Goal: Information Seeking & Learning: Check status

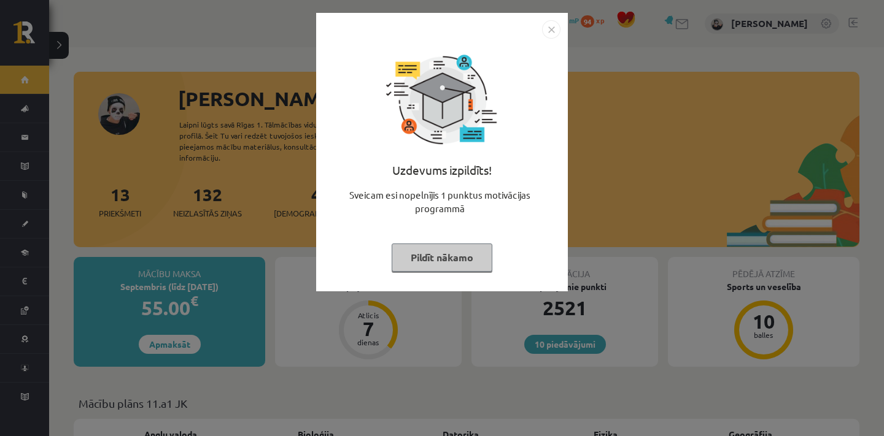
click at [549, 25] on img "Close" at bounding box center [551, 29] width 18 height 18
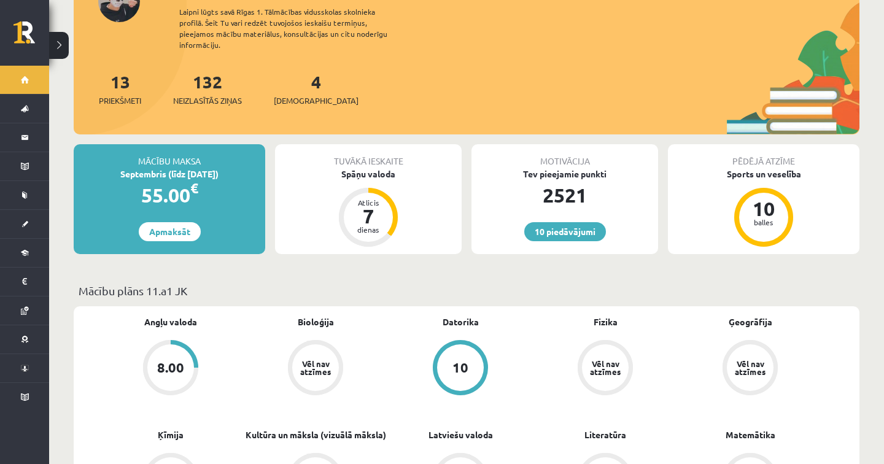
scroll to position [152, 0]
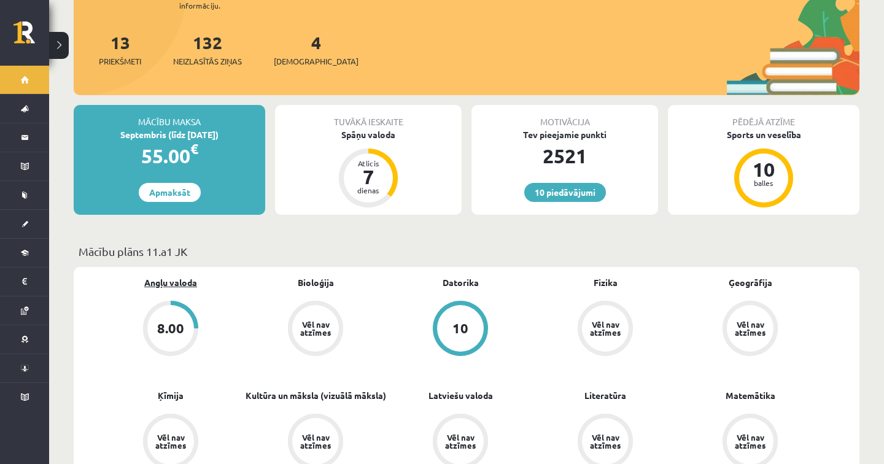
click at [174, 276] on link "Angļu valoda" at bounding box center [170, 282] width 53 height 13
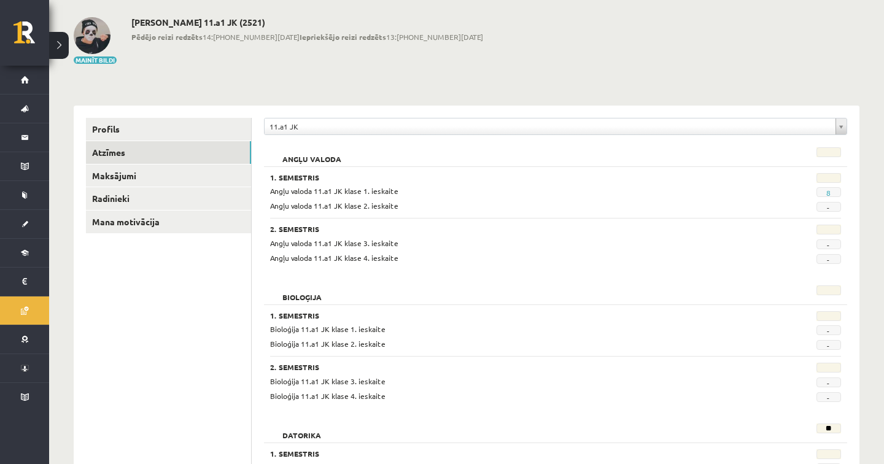
scroll to position [66, 0]
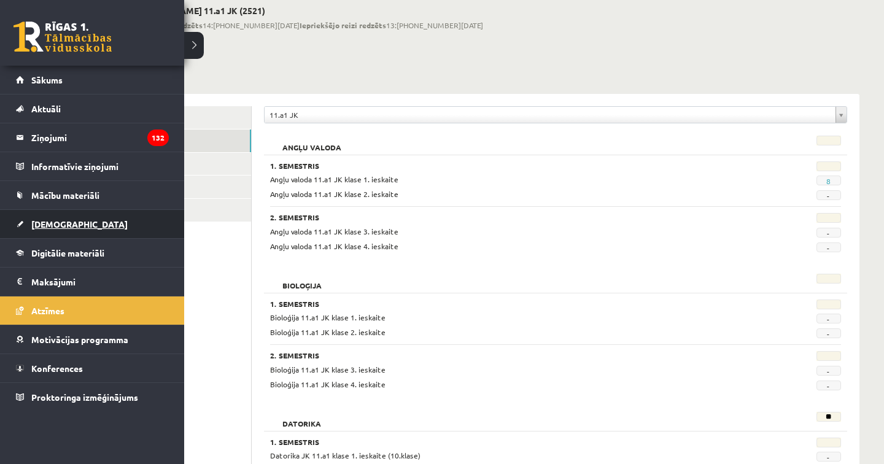
click at [100, 214] on link "[DEMOGRAPHIC_DATA]" at bounding box center [92, 224] width 153 height 28
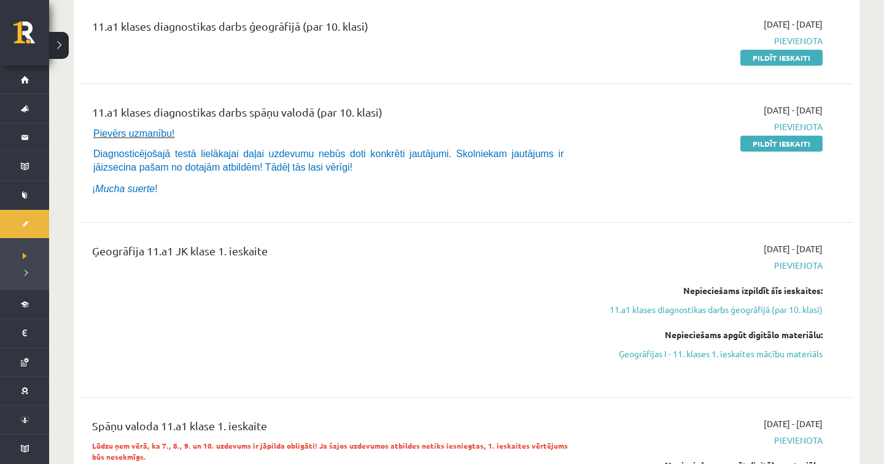
scroll to position [167, 0]
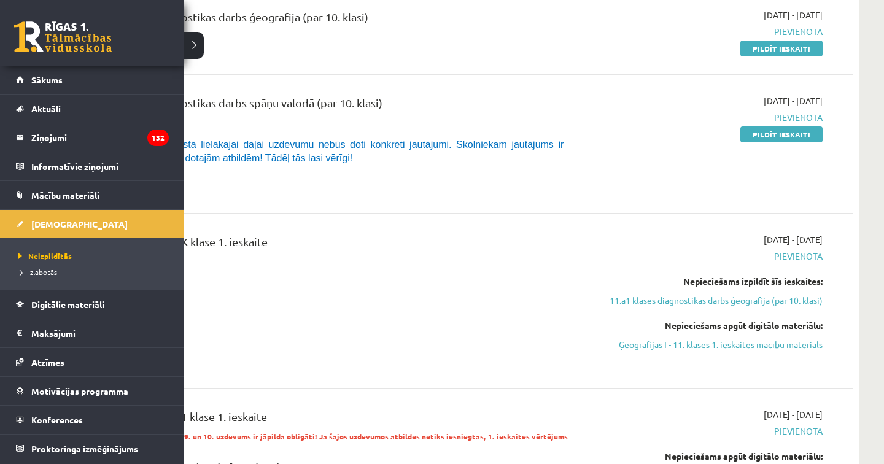
click at [34, 274] on span "Izlabotās" at bounding box center [36, 272] width 42 height 10
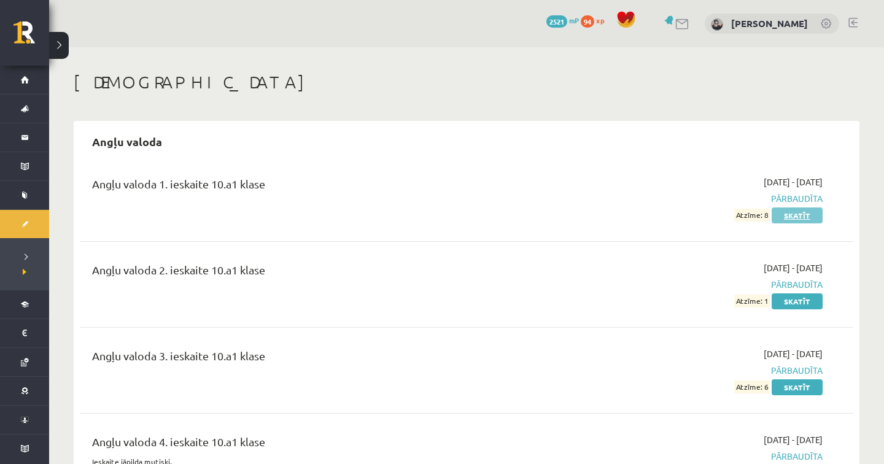
click at [803, 217] on link "Skatīt" at bounding box center [796, 215] width 51 height 16
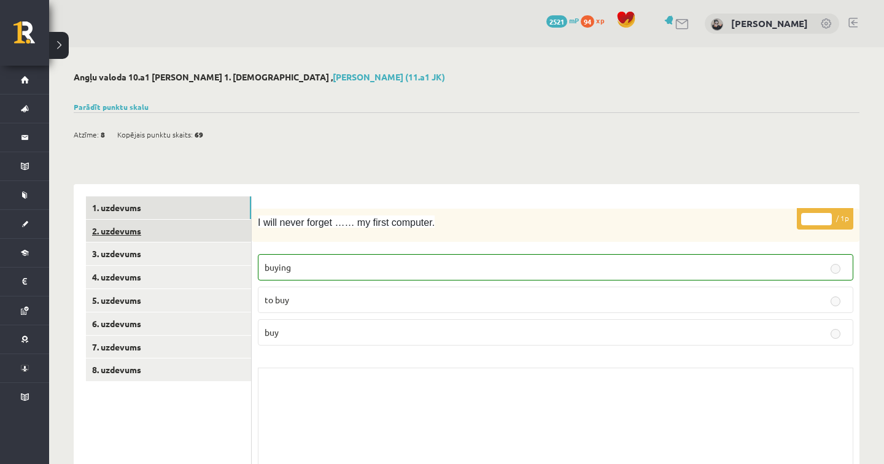
click at [148, 222] on link "2. uzdevums" at bounding box center [168, 231] width 165 height 23
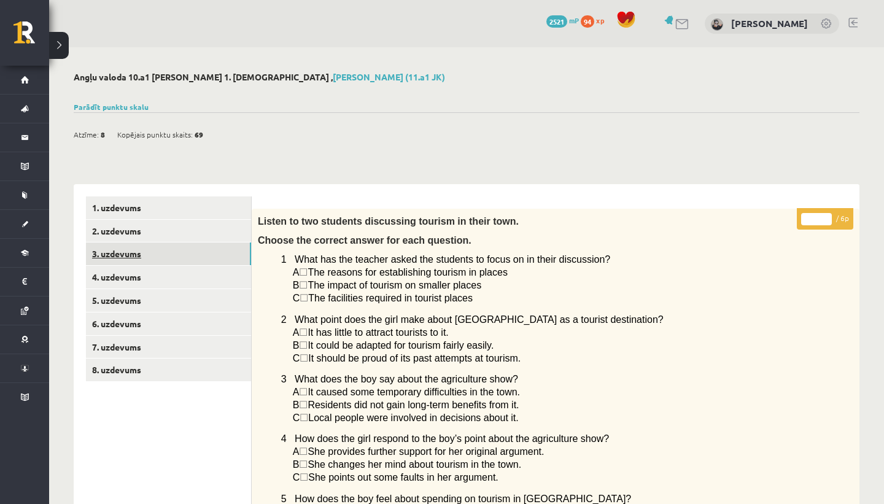
click at [202, 258] on link "3. uzdevums" at bounding box center [168, 253] width 165 height 23
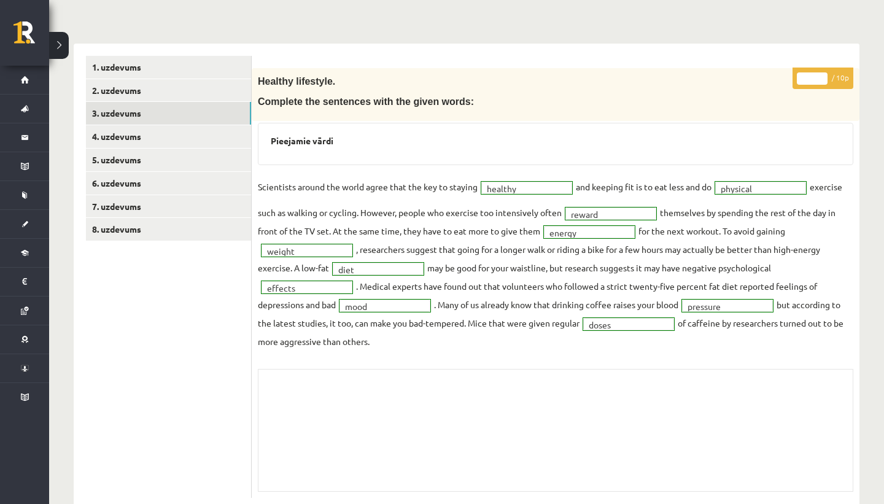
scroll to position [148, 0]
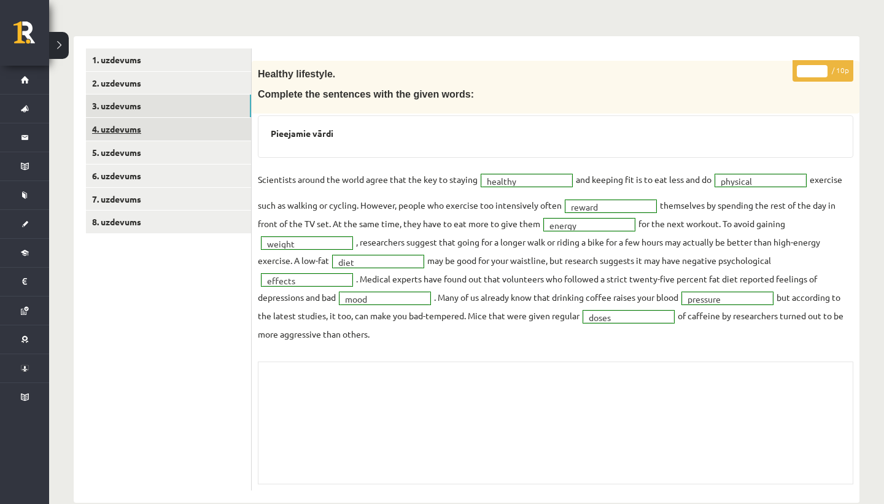
click at [214, 127] on link "4. uzdevums" at bounding box center [168, 129] width 165 height 23
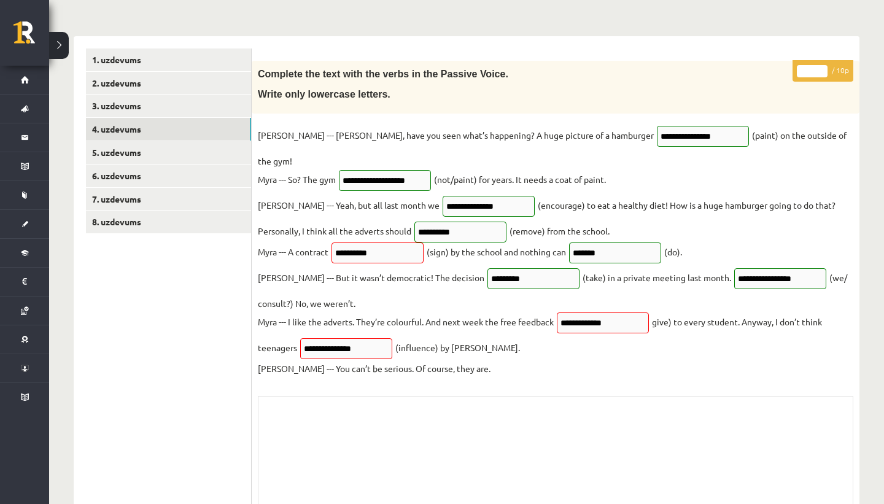
drag, startPoint x: 405, startPoint y: 242, endPoint x: 326, endPoint y: 241, distance: 79.2
click at [326, 241] on fieldset "**********" at bounding box center [555, 252] width 595 height 252
click at [387, 273] on p "Kyle --- But it wasn’t democratic! The decision" at bounding box center [371, 277] width 226 height 18
click at [405, 242] on input "**********" at bounding box center [377, 252] width 92 height 21
drag, startPoint x: 405, startPoint y: 236, endPoint x: 361, endPoint y: 234, distance: 43.6
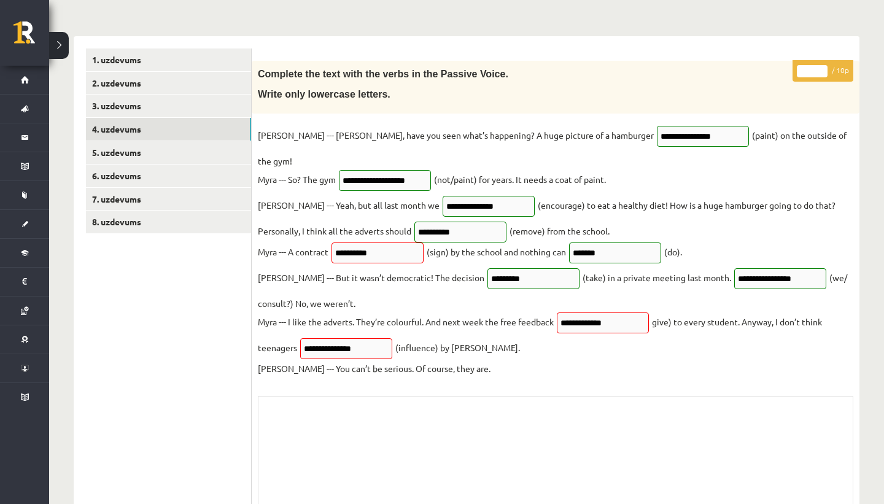
click at [361, 242] on input "**********" at bounding box center [377, 252] width 92 height 21
click at [596, 370] on div "**********" at bounding box center [556, 293] width 608 height 464
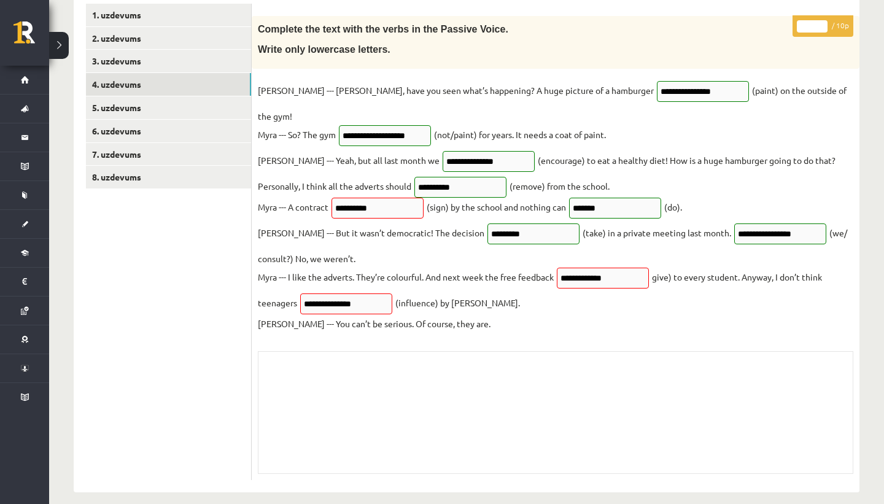
scroll to position [195, 0]
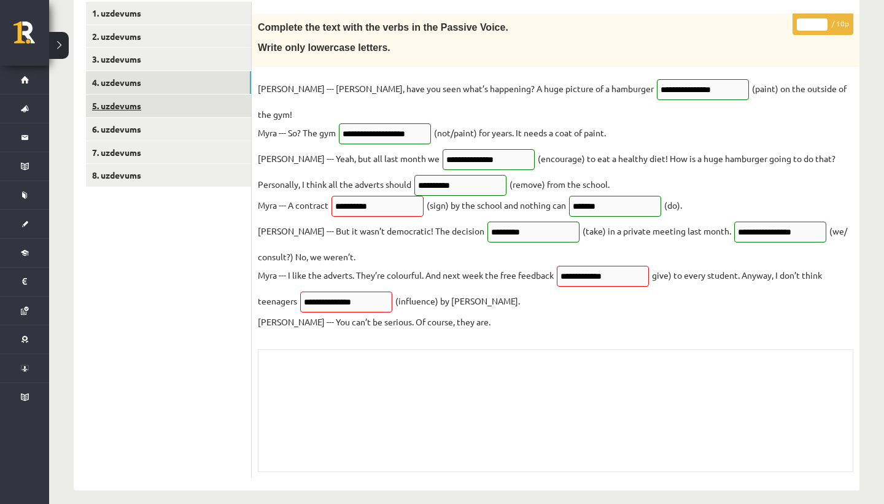
click at [198, 109] on link "5. uzdevums" at bounding box center [168, 106] width 165 height 23
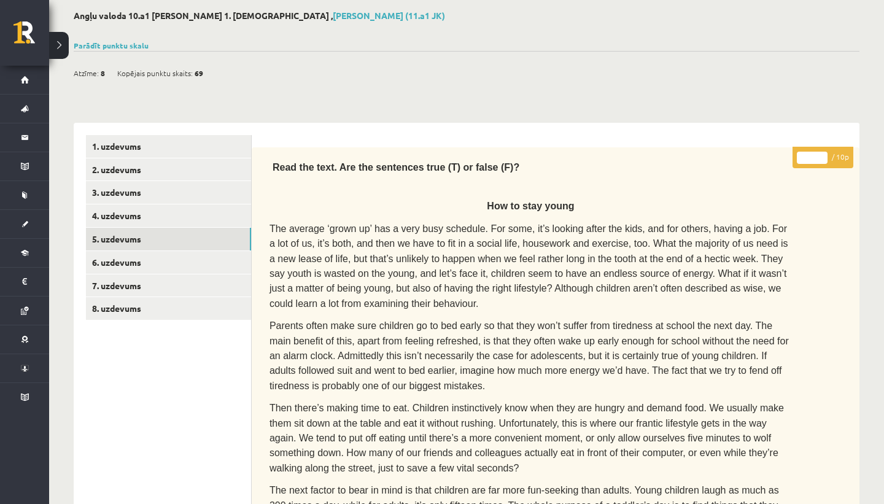
scroll to position [0, 0]
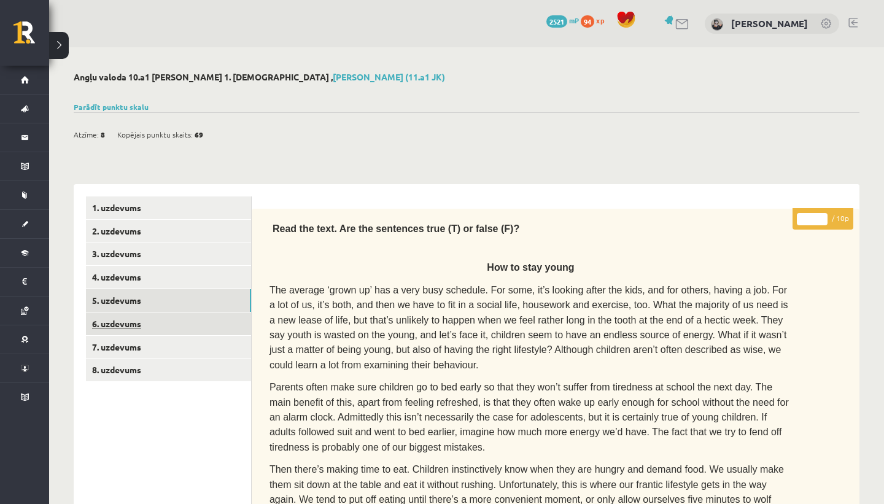
click at [217, 323] on link "6. uzdevums" at bounding box center [168, 323] width 165 height 23
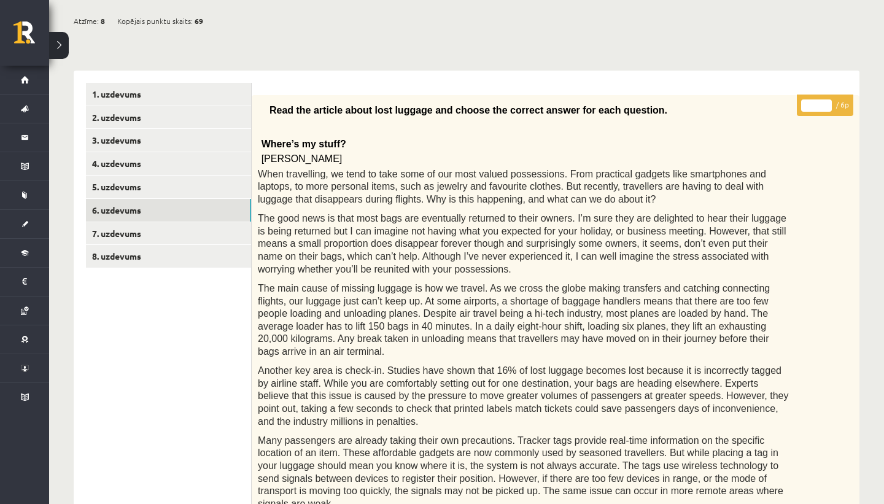
scroll to position [136, 0]
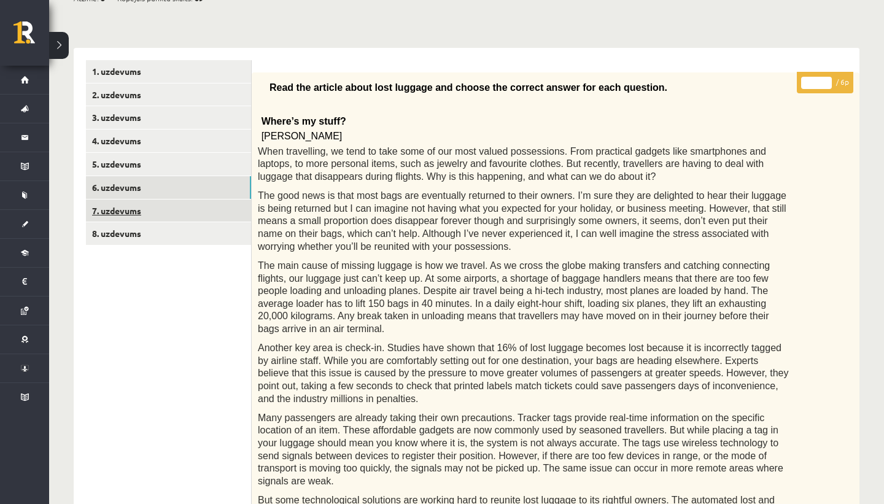
click at [211, 214] on link "7. uzdevums" at bounding box center [168, 210] width 165 height 23
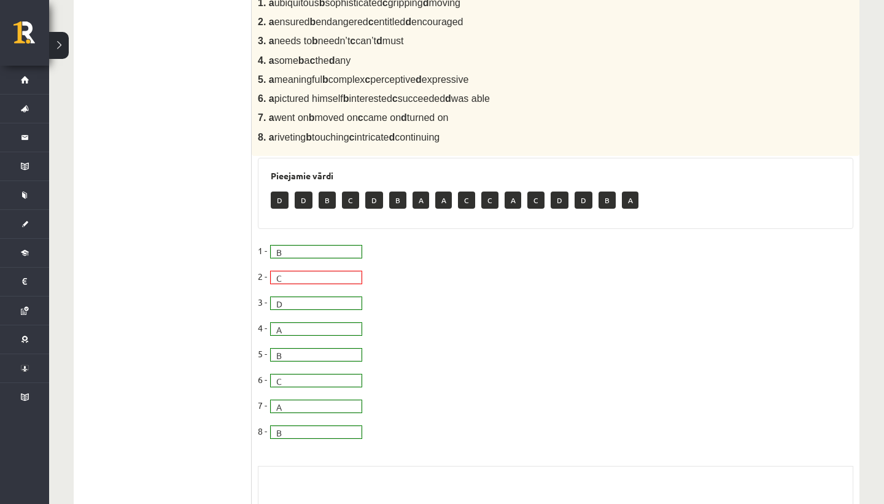
scroll to position [0, 0]
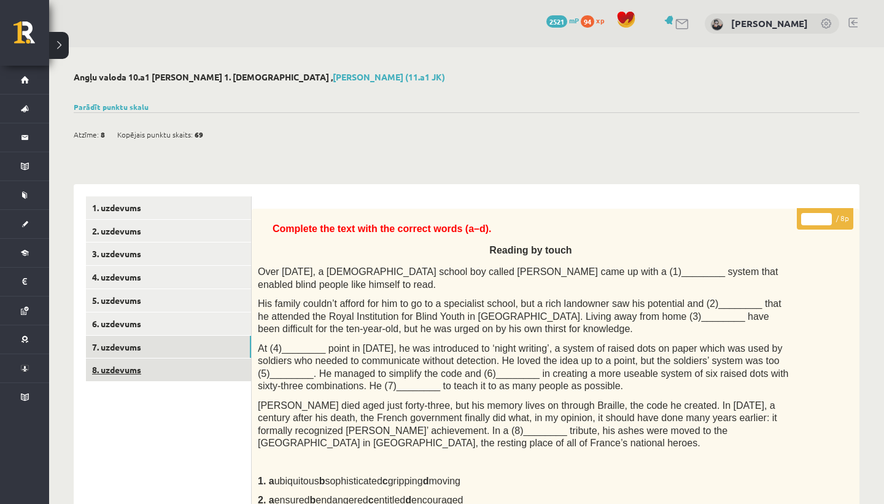
click at [195, 371] on link "8. uzdevums" at bounding box center [168, 369] width 165 height 23
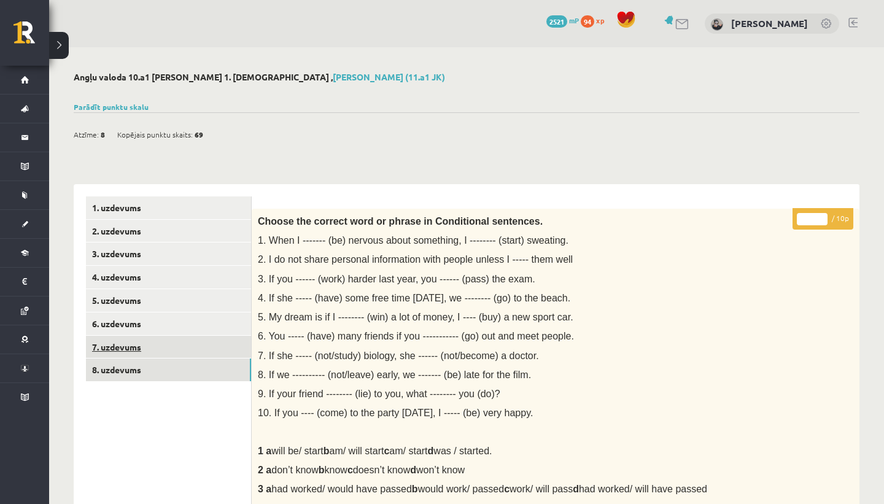
click at [202, 349] on link "7. uzdevums" at bounding box center [168, 347] width 165 height 23
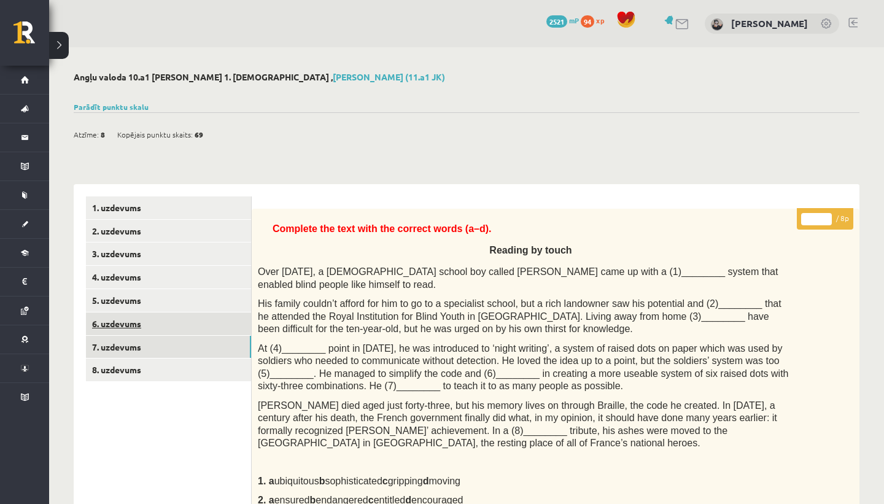
click at [164, 318] on link "6. uzdevums" at bounding box center [168, 323] width 165 height 23
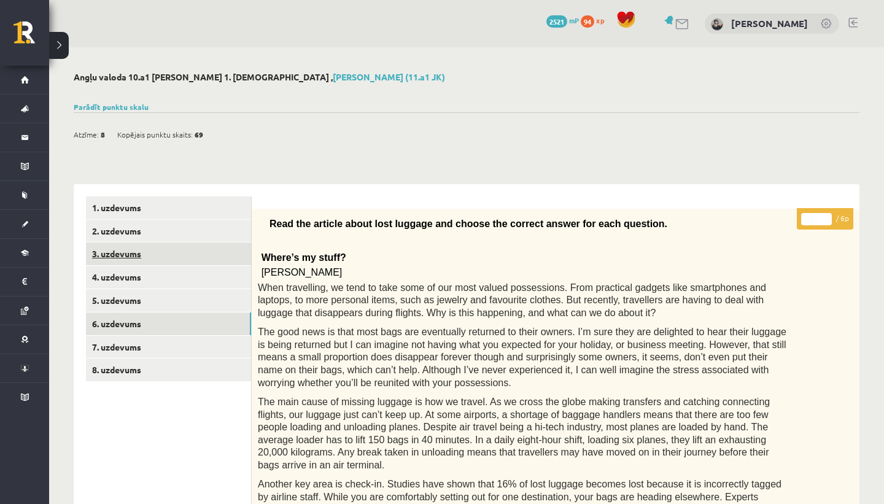
click at [163, 253] on link "3. uzdevums" at bounding box center [168, 253] width 165 height 23
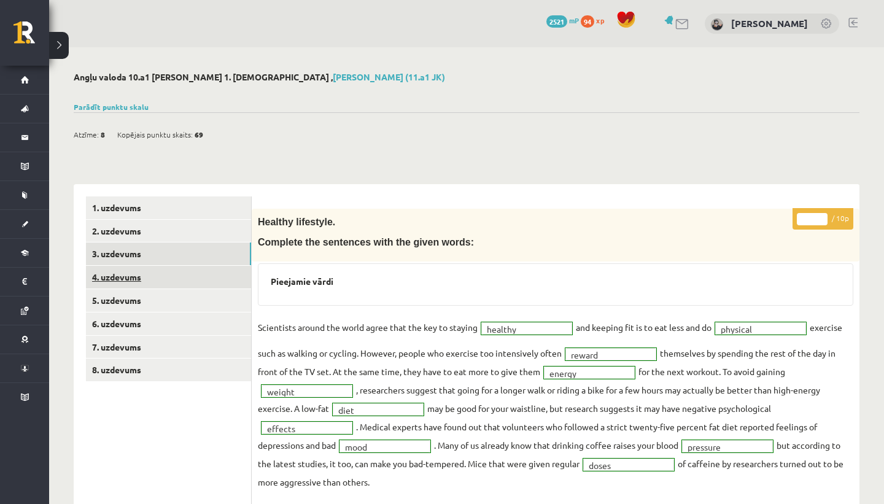
click at [161, 279] on link "4. uzdevums" at bounding box center [168, 277] width 165 height 23
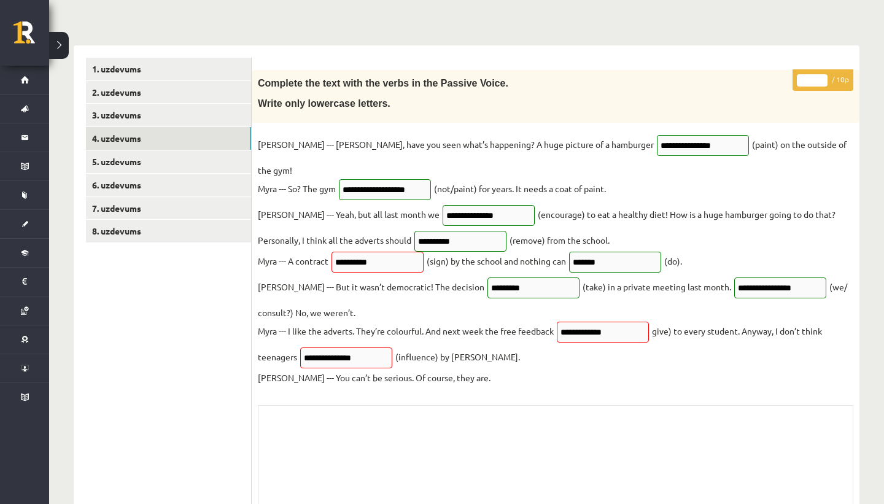
scroll to position [144, 0]
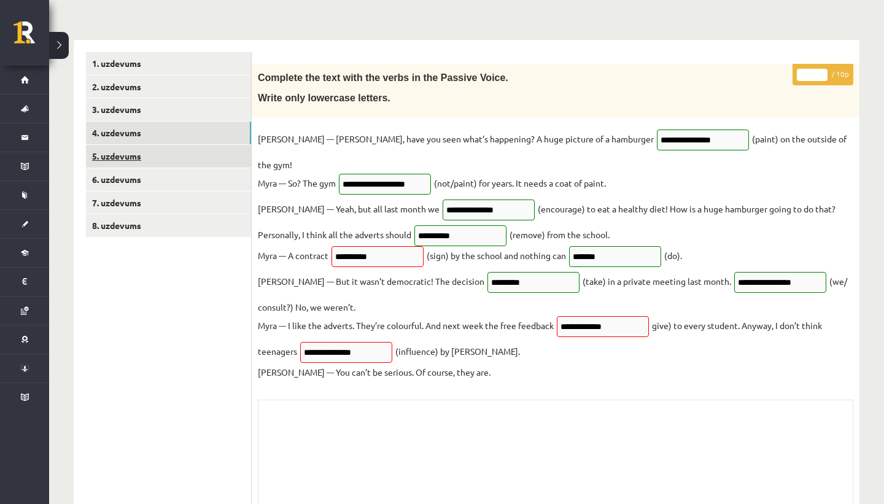
click at [171, 166] on link "5. uzdevums" at bounding box center [168, 156] width 165 height 23
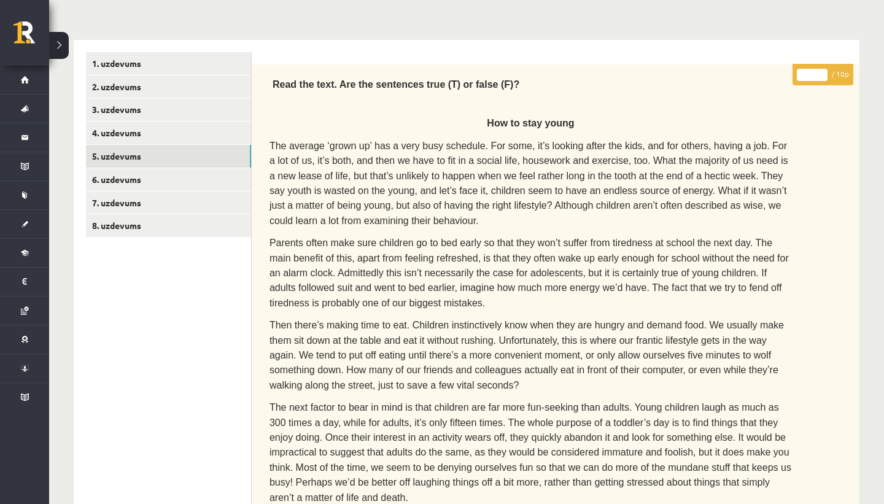
scroll to position [171, 0]
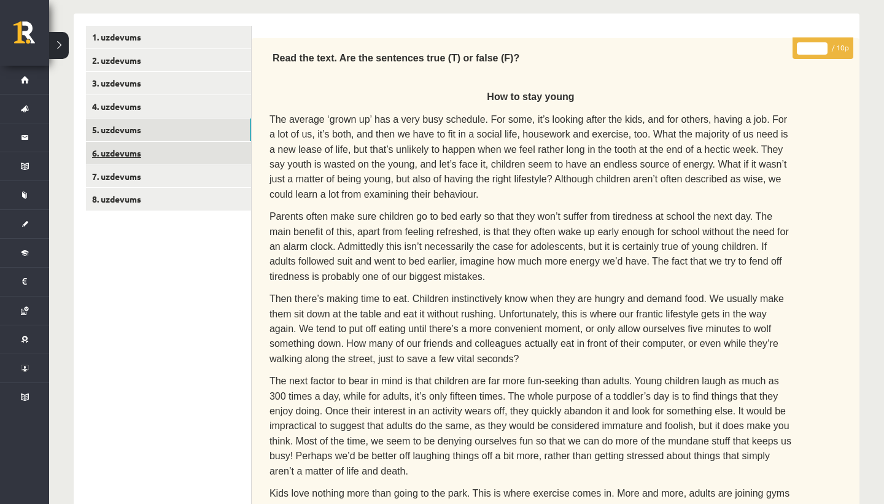
click at [194, 156] on link "6. uzdevums" at bounding box center [168, 153] width 165 height 23
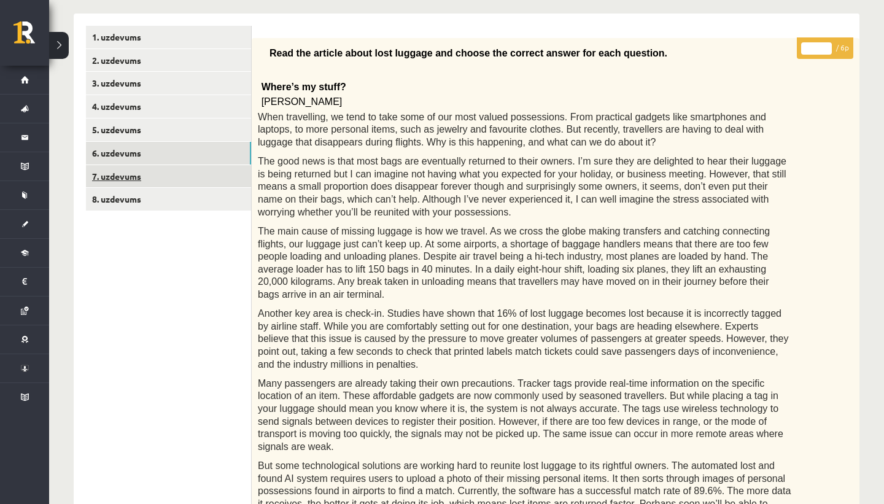
click at [189, 178] on link "7. uzdevums" at bounding box center [168, 176] width 165 height 23
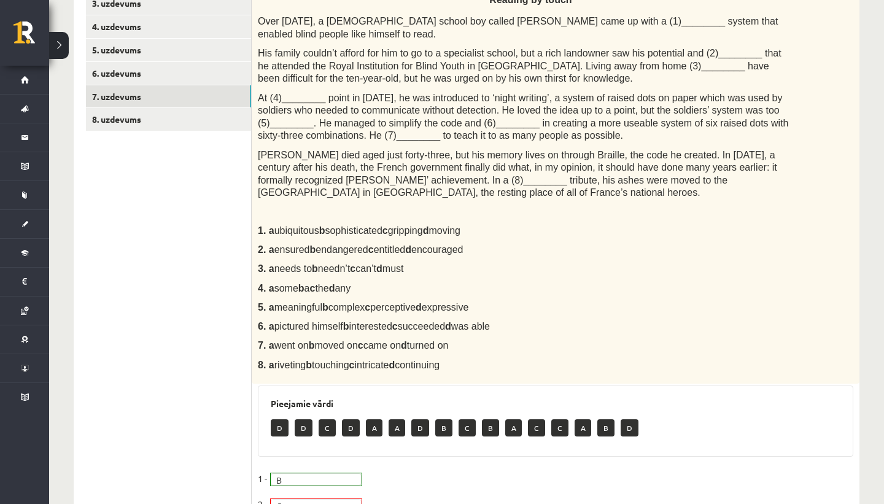
scroll to position [0, 0]
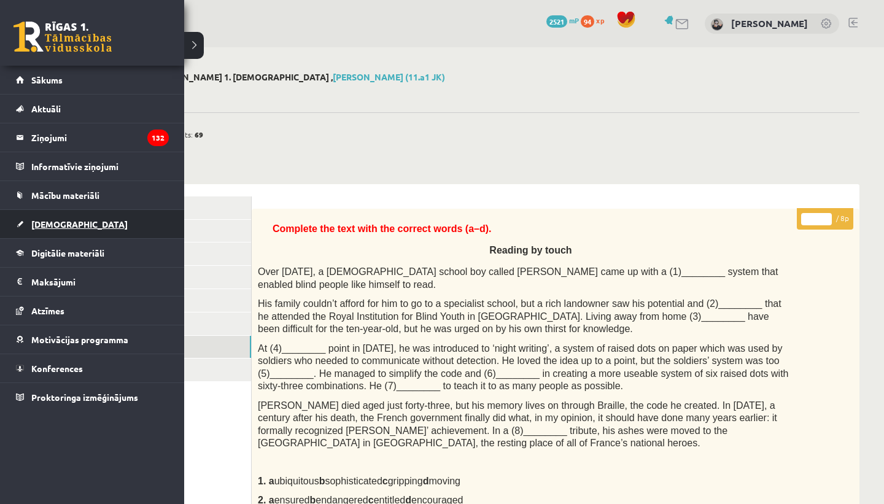
click at [47, 230] on link "[DEMOGRAPHIC_DATA]" at bounding box center [92, 224] width 153 height 28
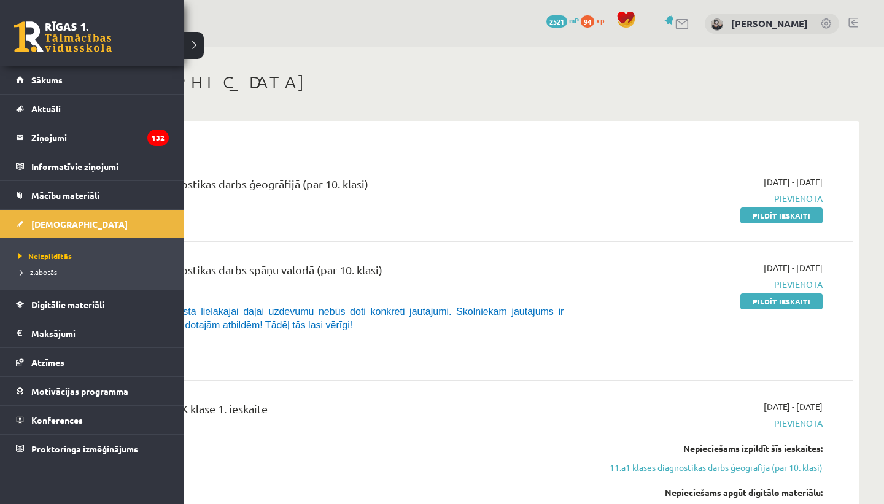
click at [39, 272] on span "Izlabotās" at bounding box center [36, 272] width 42 height 10
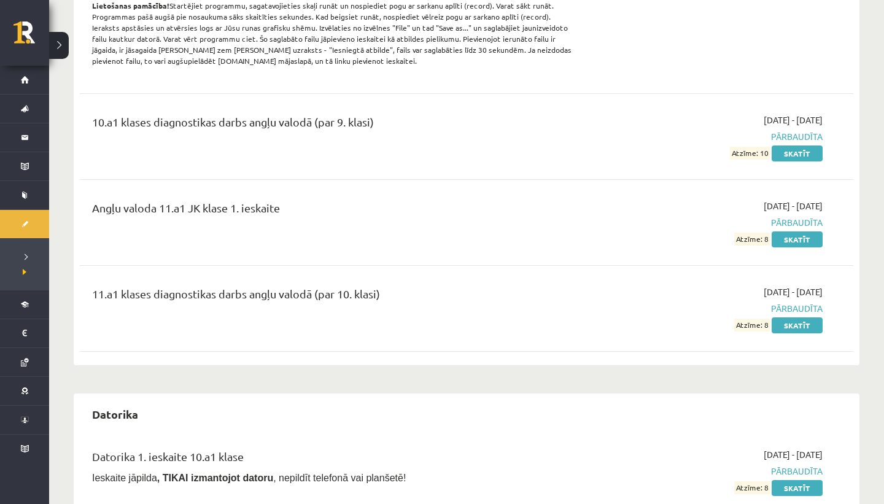
scroll to position [517, 0]
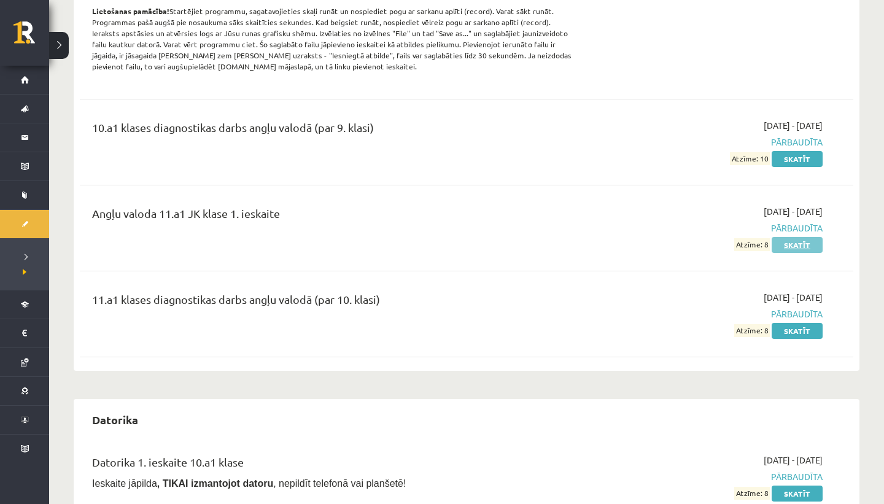
click at [806, 243] on link "Skatīt" at bounding box center [796, 245] width 51 height 16
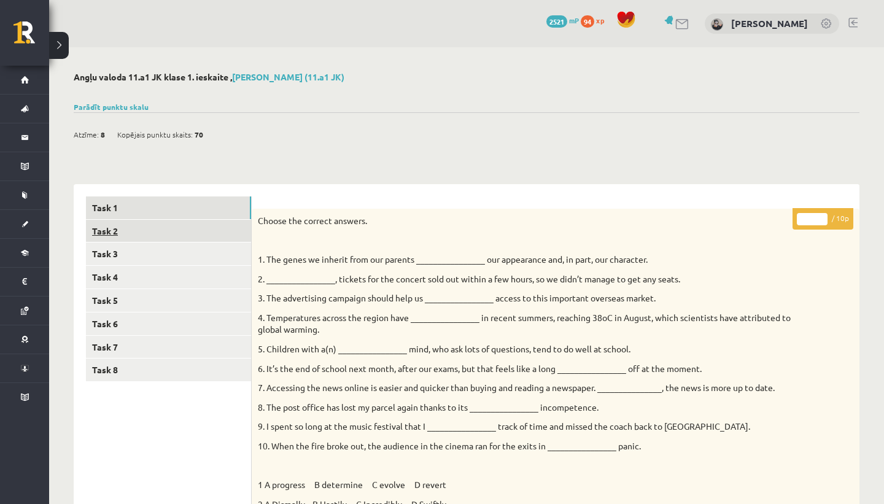
click at [206, 238] on link "Task 2" at bounding box center [168, 231] width 165 height 23
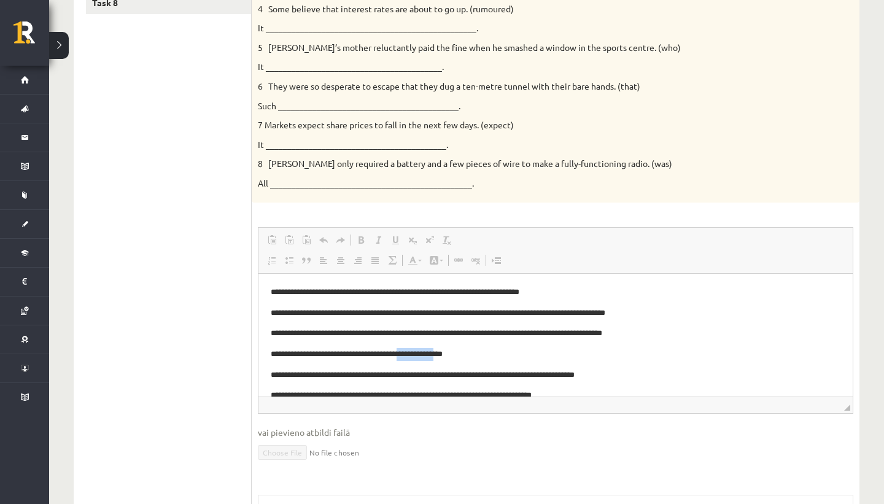
drag, startPoint x: 404, startPoint y: 353, endPoint x: 446, endPoint y: 354, distance: 41.7
click at [446, 354] on p "**********" at bounding box center [556, 354] width 570 height 13
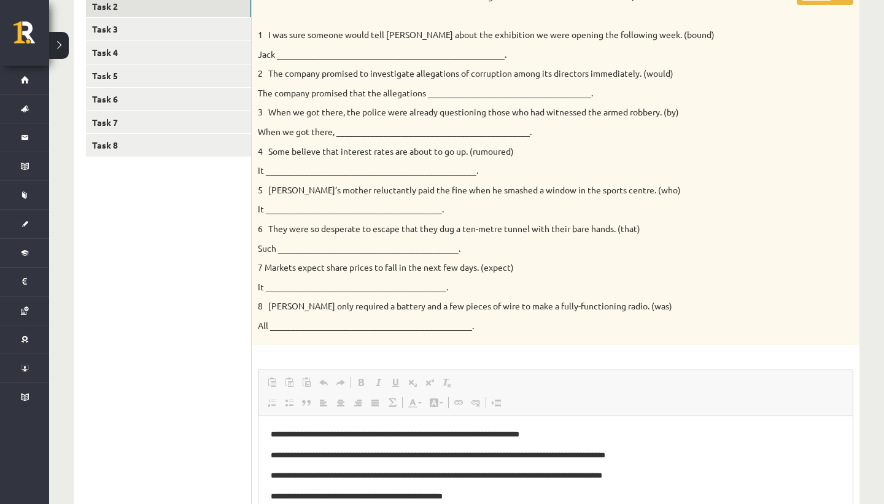
scroll to position [26, 0]
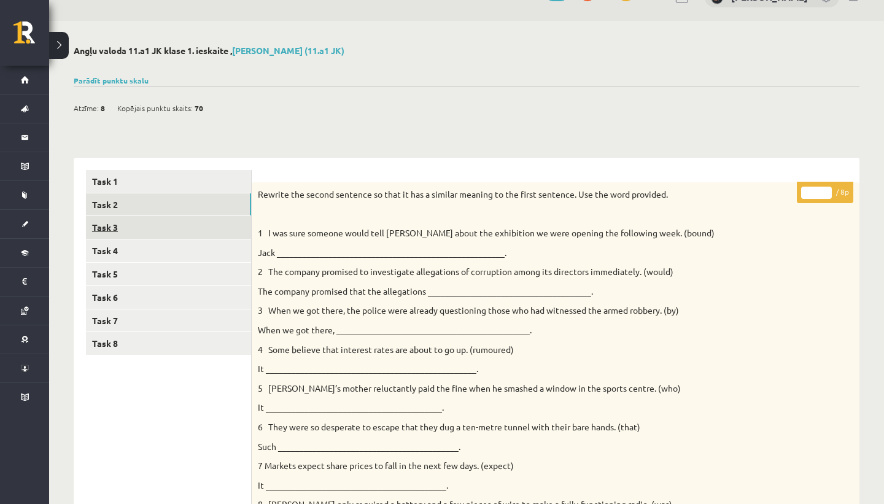
click at [128, 225] on link "Task 3" at bounding box center [168, 227] width 165 height 23
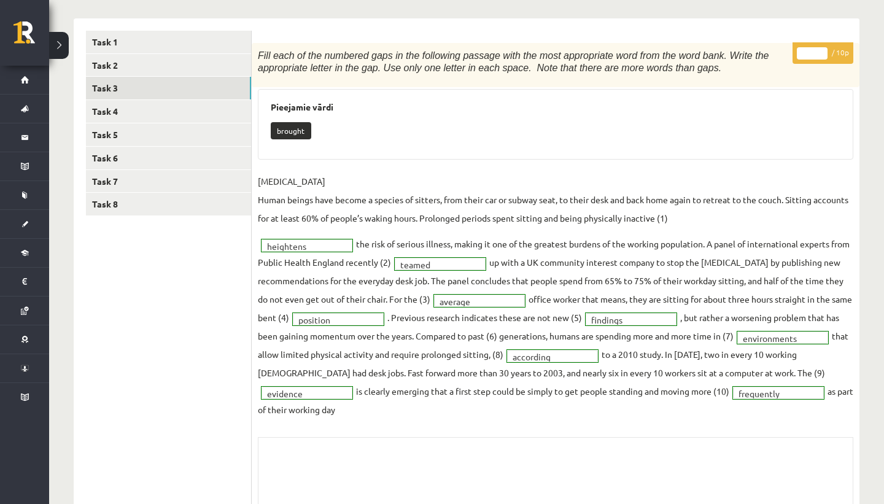
scroll to position [171, 0]
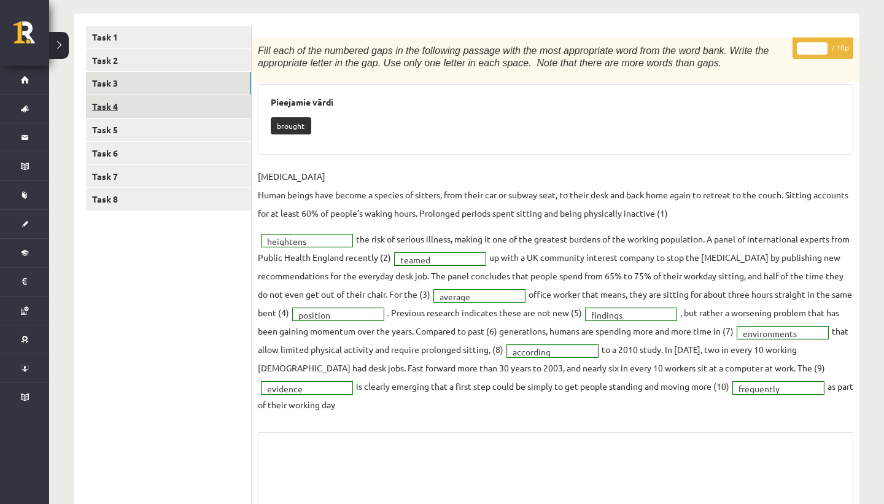
click at [200, 102] on link "Task 4" at bounding box center [168, 106] width 165 height 23
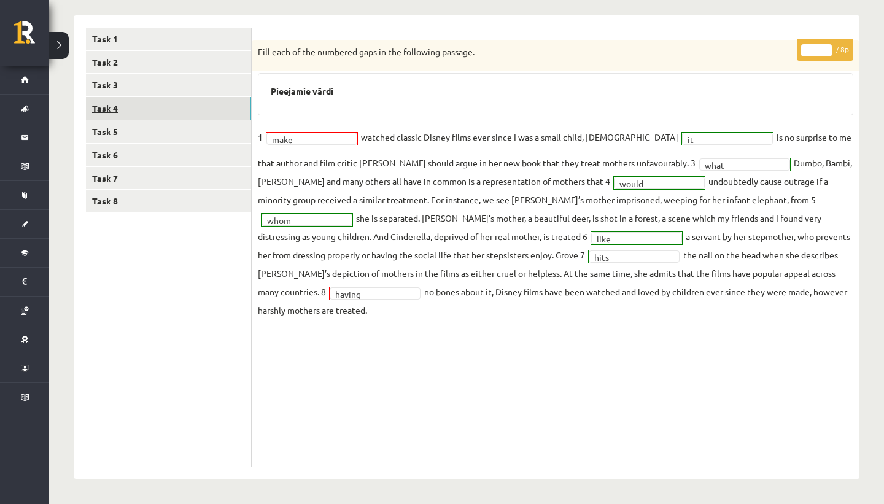
scroll to position [150, 0]
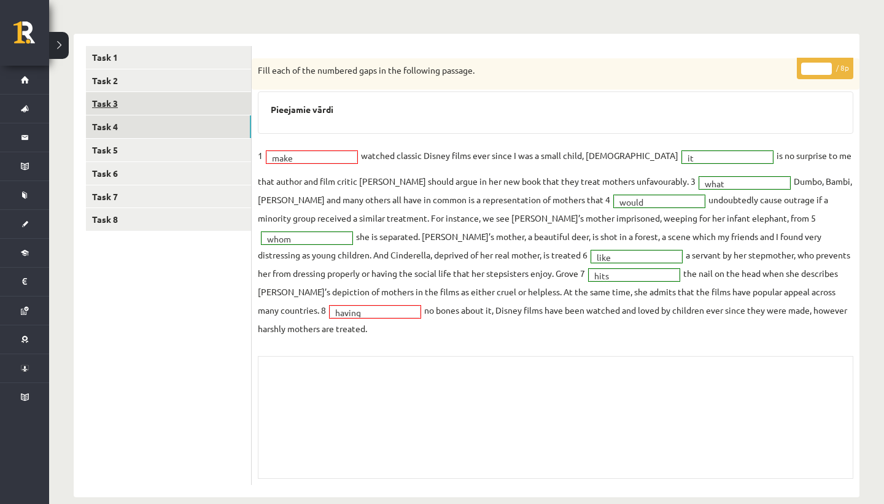
click at [183, 93] on link "Task 3" at bounding box center [168, 103] width 165 height 23
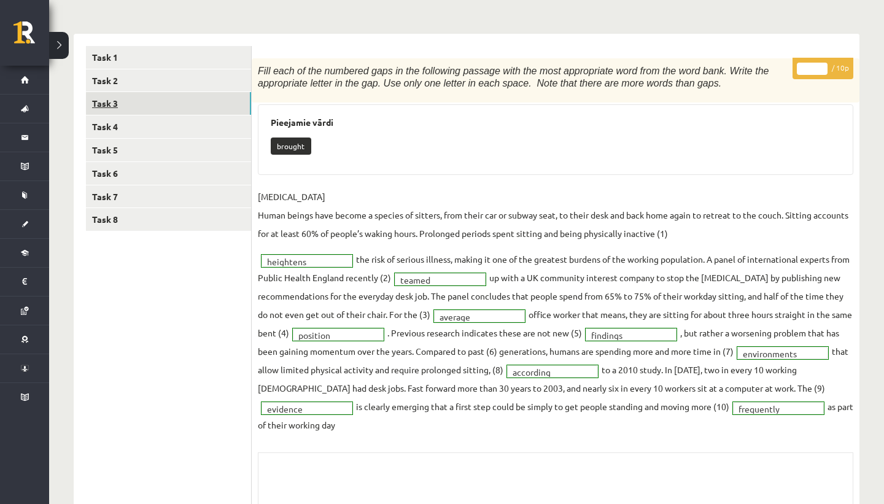
click at [142, 99] on link "Task 3" at bounding box center [168, 103] width 165 height 23
click at [150, 134] on link "Task 4" at bounding box center [168, 126] width 165 height 23
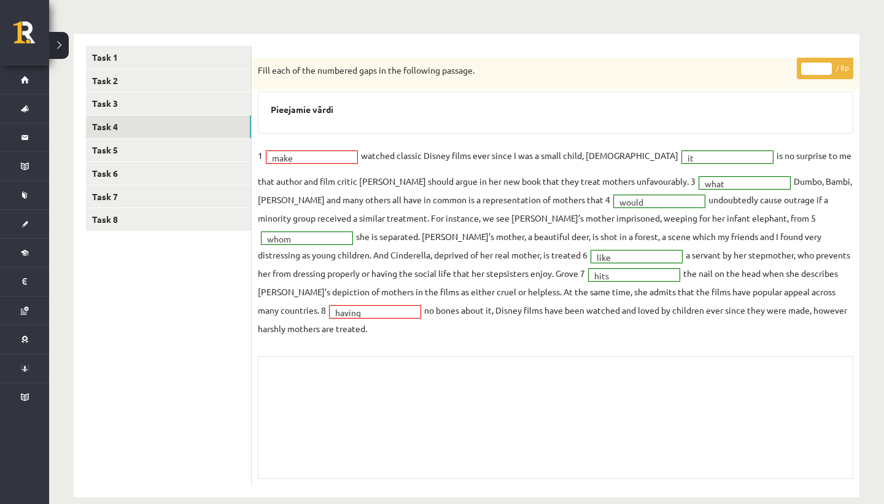
drag, startPoint x: 360, startPoint y: 147, endPoint x: 387, endPoint y: 147, distance: 26.4
click at [371, 147] on fieldset "1 make **** watched classic Disney films ever since I was a small child, 2 it *…" at bounding box center [555, 241] width 595 height 191
click at [384, 144] on div "* / 8p Fill each of the numbered gaps in the following passage. Pieejamie vārdi…" at bounding box center [556, 271] width 608 height 427
drag, startPoint x: 402, startPoint y: 166, endPoint x: 264, endPoint y: 153, distance: 138.6
click at [264, 153] on fieldset "1 make **** watched classic Disney films ever since I was a small child, 2 it *…" at bounding box center [555, 241] width 595 height 191
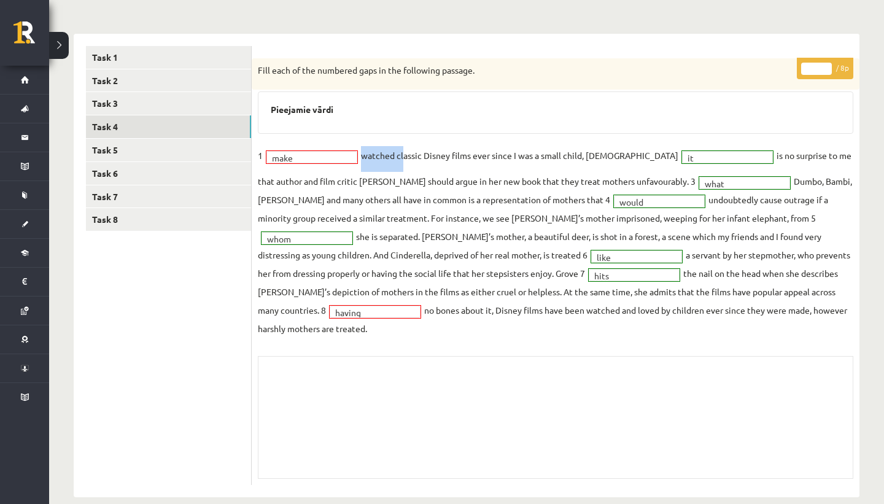
click at [264, 153] on span "make ****" at bounding box center [312, 155] width 98 height 11
click at [213, 160] on link "Task 5" at bounding box center [168, 150] width 165 height 23
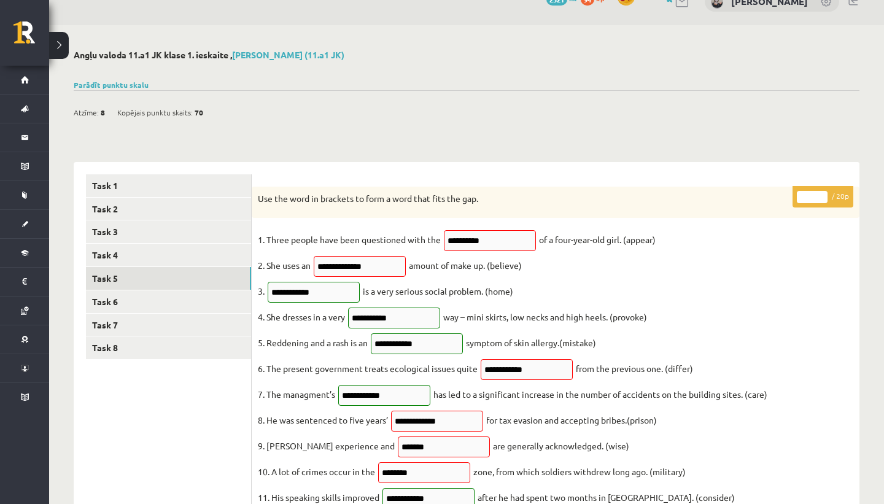
scroll to position [0, 0]
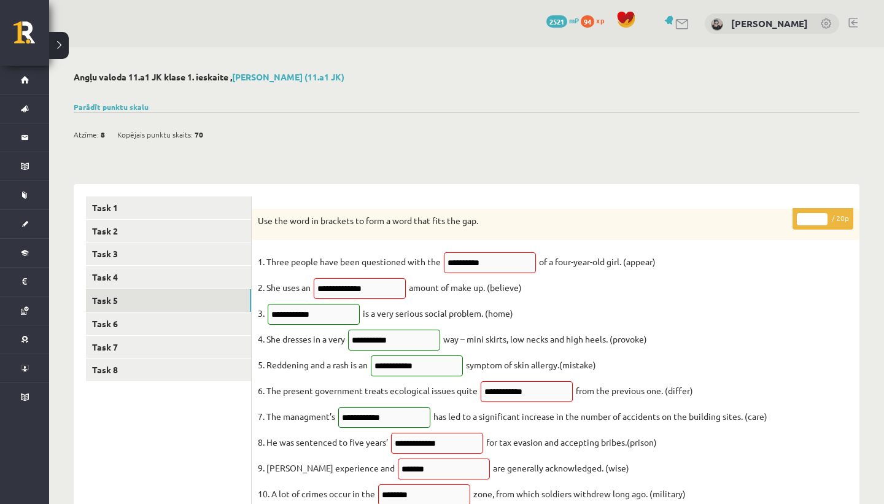
click at [500, 319] on fieldset "**********" at bounding box center [555, 510] width 595 height 516
drag, startPoint x: 498, startPoint y: 259, endPoint x: 454, endPoint y: 263, distance: 44.4
click at [454, 263] on input "**********" at bounding box center [490, 262] width 92 height 21
click at [573, 307] on fieldset "**********" at bounding box center [555, 510] width 595 height 516
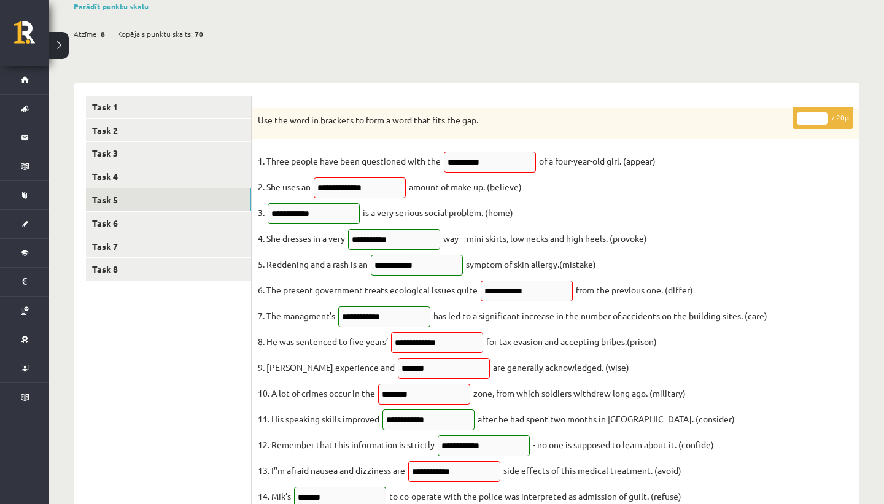
scroll to position [109, 0]
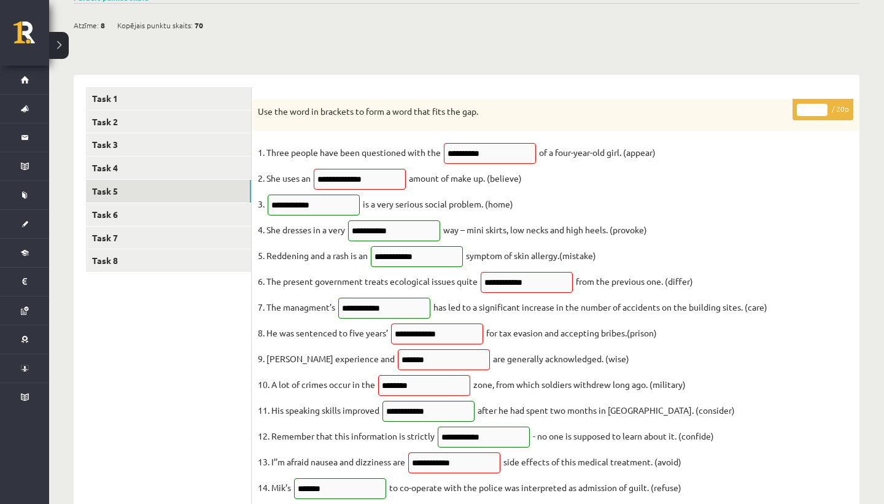
drag, startPoint x: 824, startPoint y: 114, endPoint x: 773, endPoint y: 109, distance: 50.5
click at [773, 109] on div "**********" at bounding box center [556, 452] width 608 height 707
click at [773, 109] on p "Use the word in brackets to form a word that fits the gap." at bounding box center [525, 112] width 534 height 12
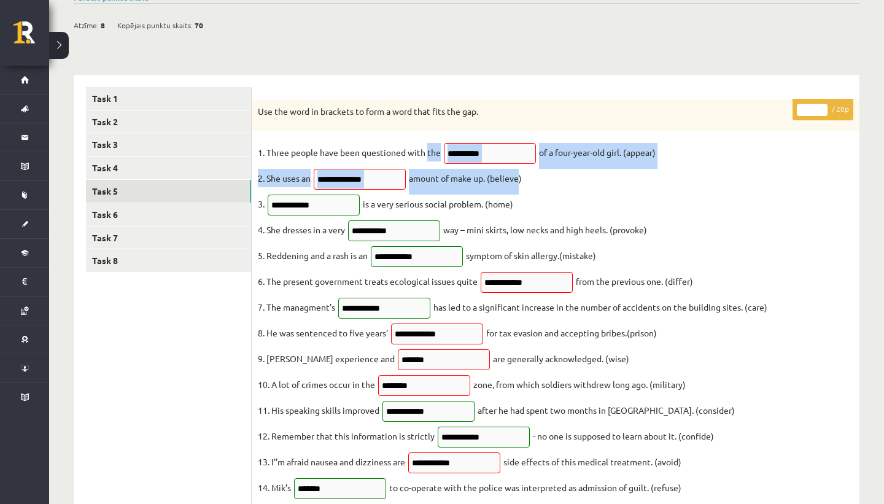
drag, startPoint x: 428, startPoint y: 156, endPoint x: 534, endPoint y: 213, distance: 120.5
click at [534, 211] on fieldset "**********" at bounding box center [555, 401] width 595 height 516
click at [533, 223] on fieldset "**********" at bounding box center [555, 401] width 595 height 516
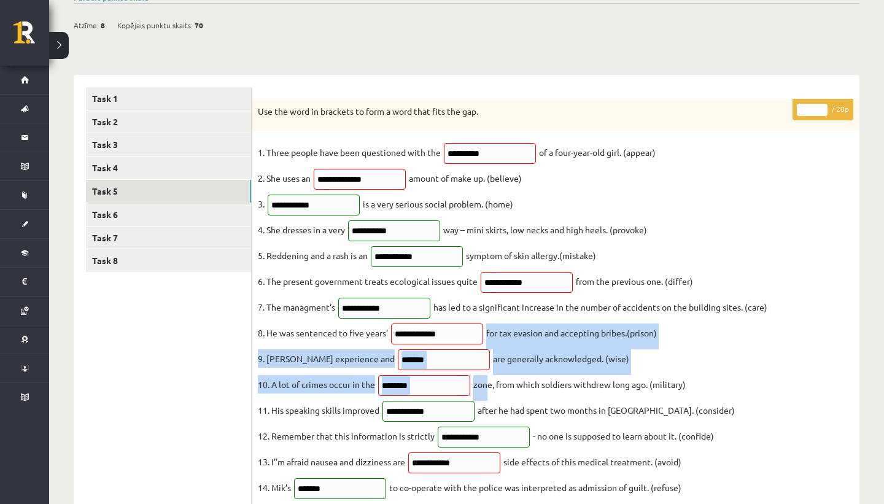
drag, startPoint x: 485, startPoint y: 402, endPoint x: 430, endPoint y: 292, distance: 123.2
click at [430, 306] on fieldset "**********" at bounding box center [555, 401] width 595 height 516
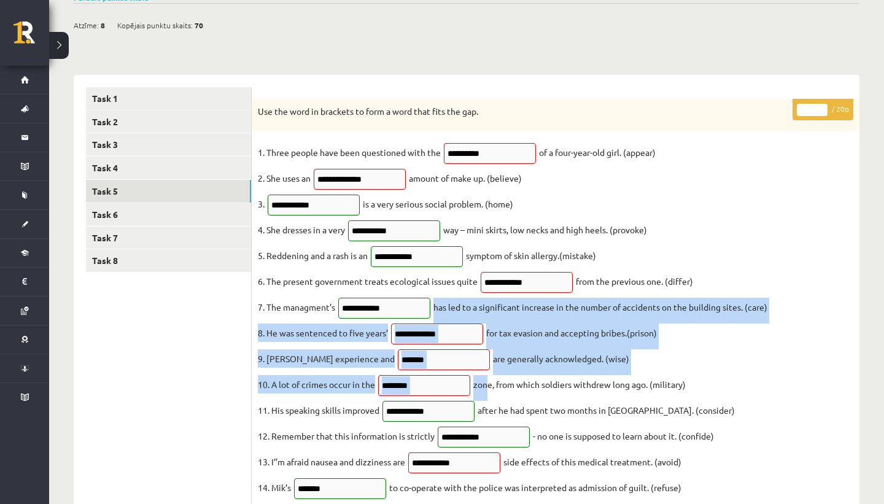
click at [430, 241] on input "**********" at bounding box center [394, 230] width 92 height 21
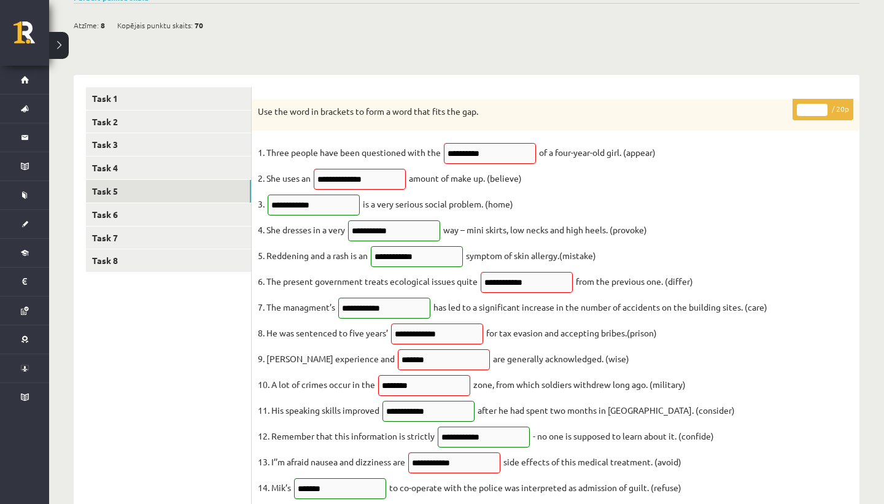
drag, startPoint x: 489, startPoint y: 290, endPoint x: 557, endPoint y: 301, distance: 69.1
click at [557, 301] on fieldset "**********" at bounding box center [555, 401] width 595 height 516
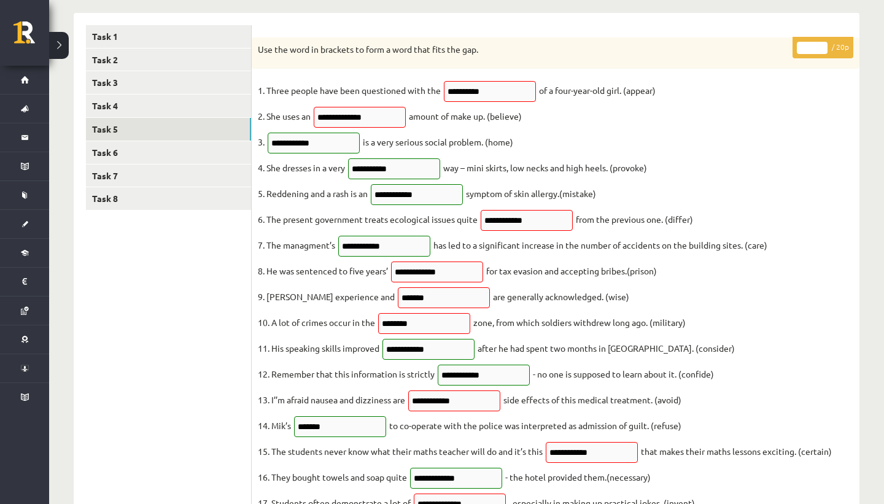
scroll to position [174, 0]
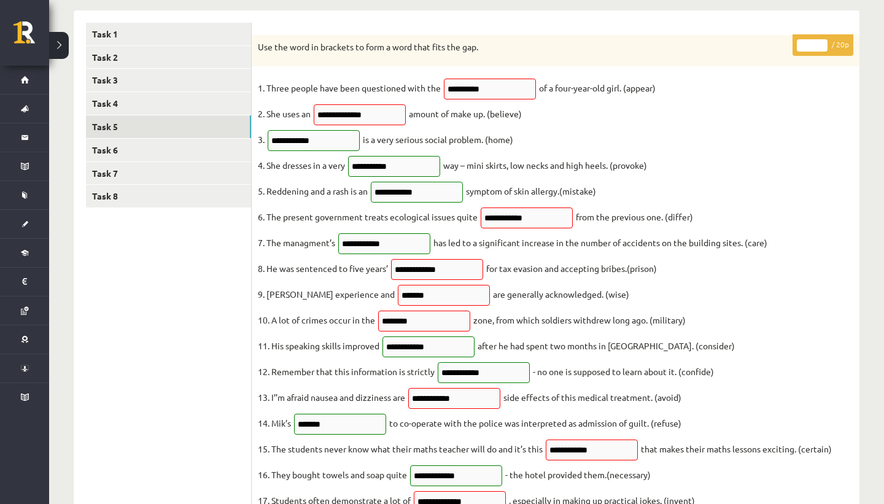
drag, startPoint x: 379, startPoint y: 328, endPoint x: 506, endPoint y: 346, distance: 128.8
click at [506, 346] on fieldset "**********" at bounding box center [555, 337] width 595 height 516
drag, startPoint x: 376, startPoint y: 342, endPoint x: 463, endPoint y: 342, distance: 86.5
click at [414, 342] on fieldset "**********" at bounding box center [555, 337] width 595 height 516
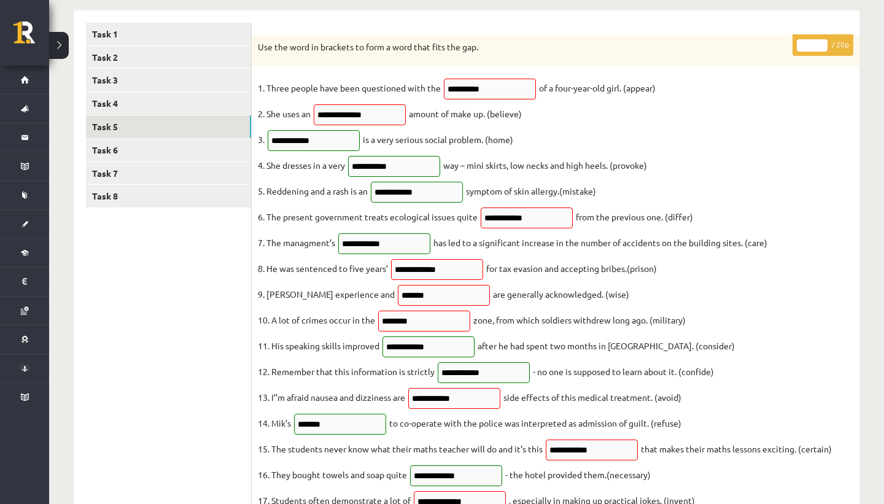
click at [474, 342] on fieldset "**********" at bounding box center [555, 337] width 595 height 516
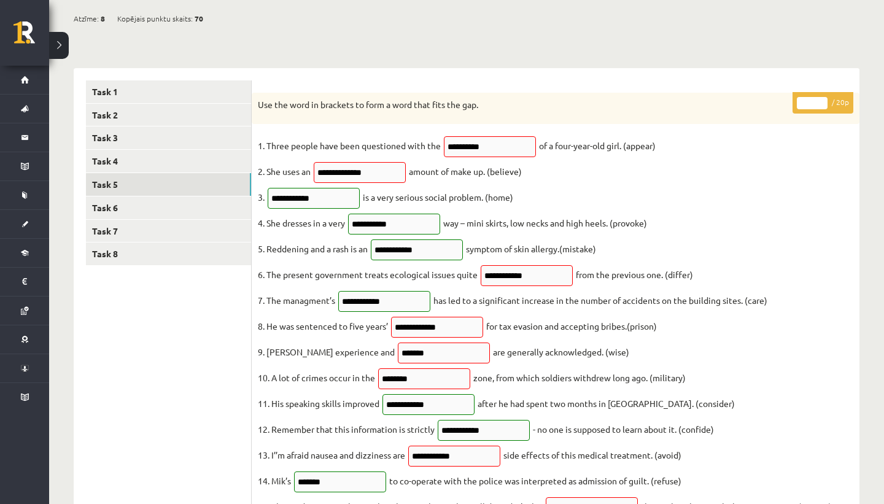
scroll to position [0, 0]
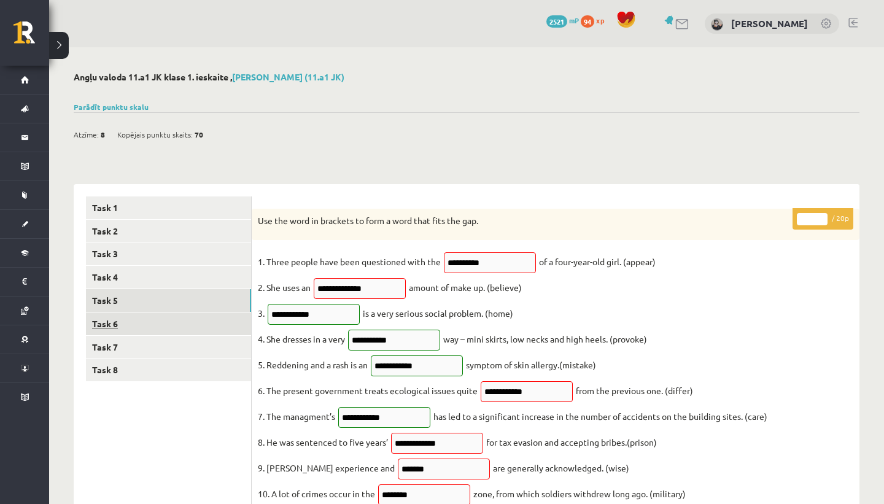
click at [205, 334] on link "Task 6" at bounding box center [168, 323] width 165 height 23
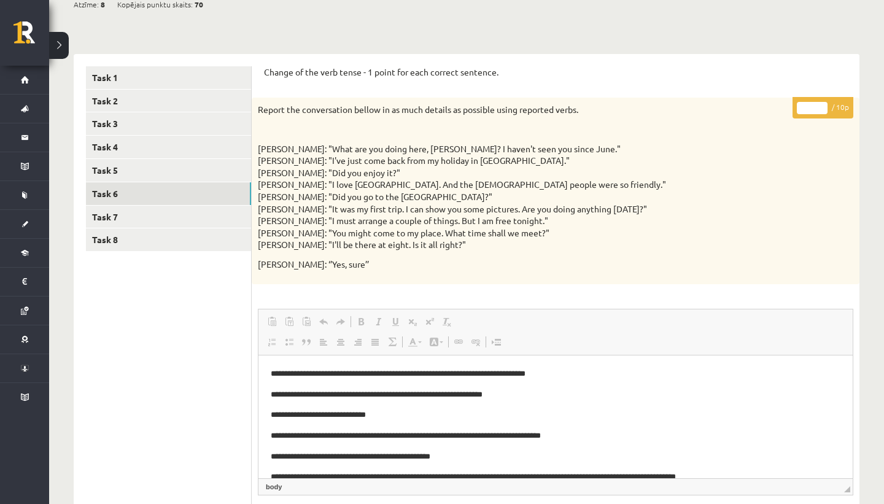
scroll to position [12, 0]
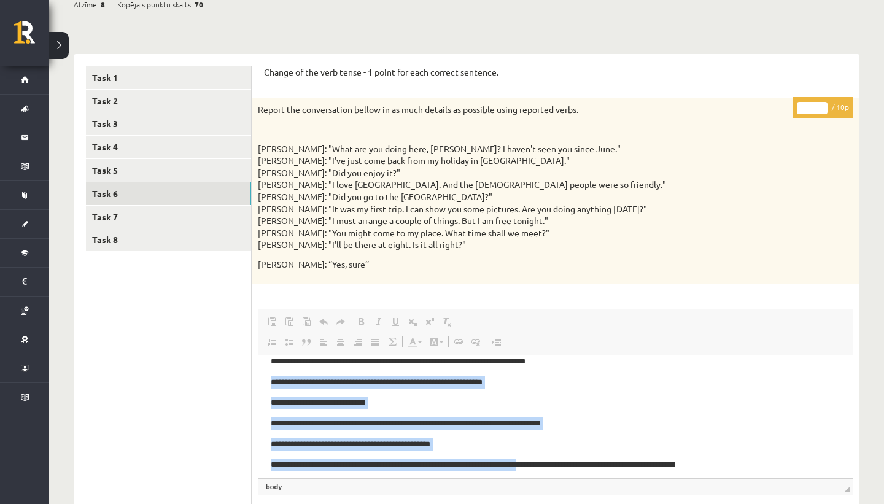
drag, startPoint x: 266, startPoint y: 374, endPoint x: 546, endPoint y: 468, distance: 295.6
click at [546, 468] on html "**********" at bounding box center [555, 464] width 594 height 244
click at [546, 468] on p "**********" at bounding box center [556, 464] width 570 height 13
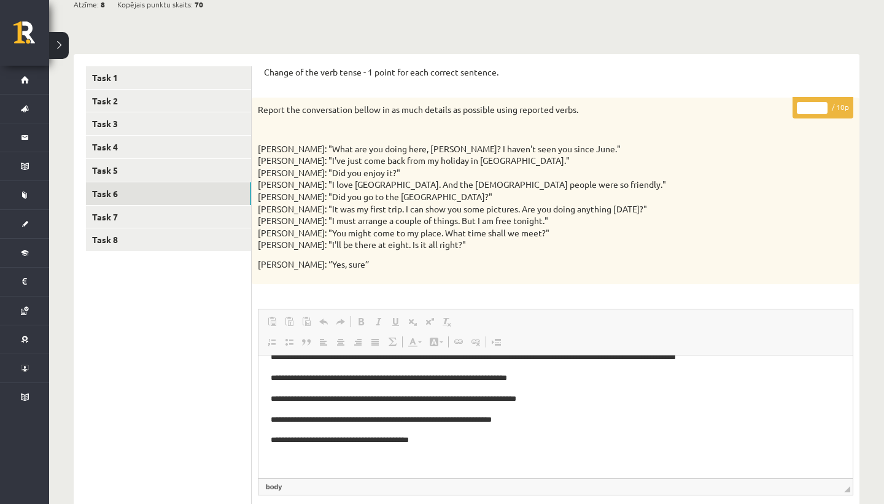
scroll to position [122, 0]
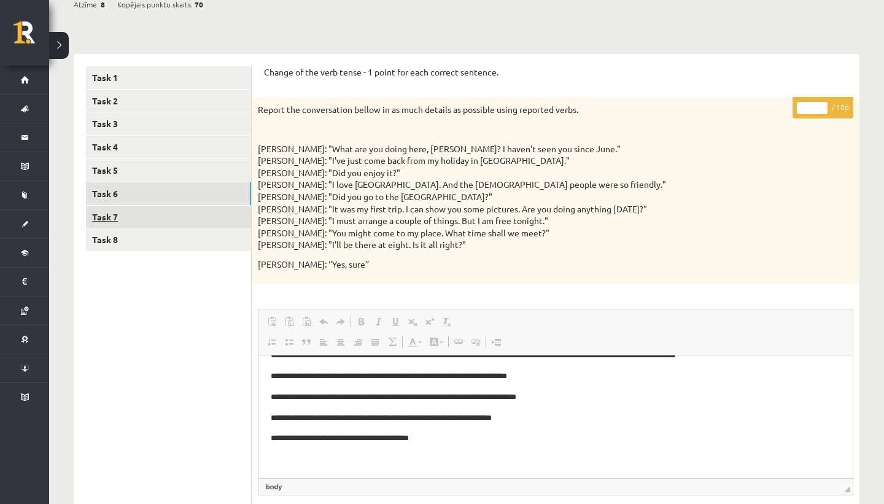
click at [161, 212] on link "Task 7" at bounding box center [168, 217] width 165 height 23
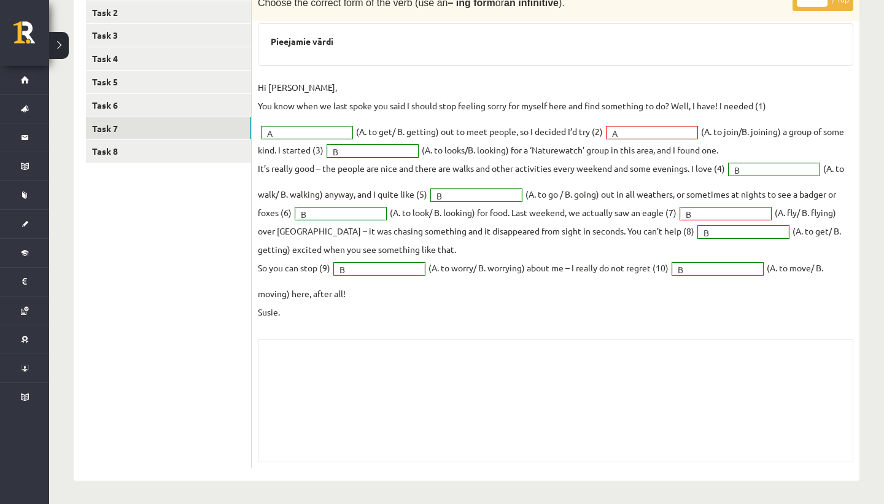
scroll to position [220, 0]
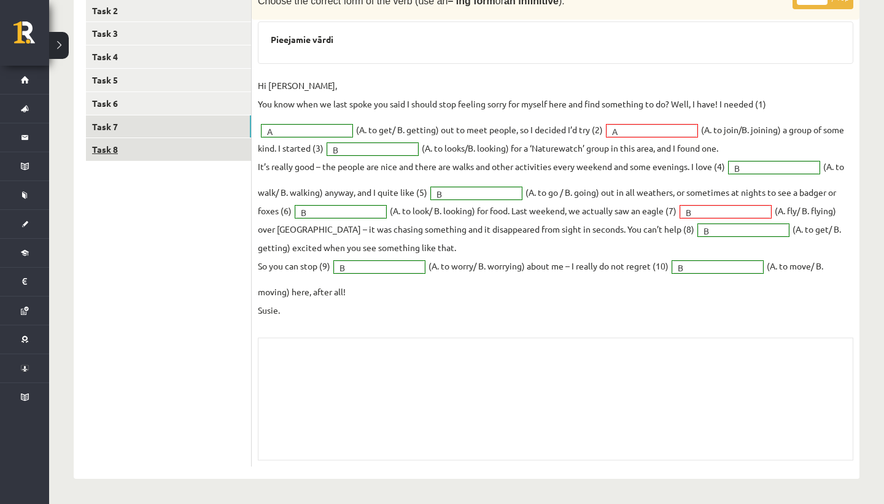
click at [197, 160] on link "Task 8" at bounding box center [168, 149] width 165 height 23
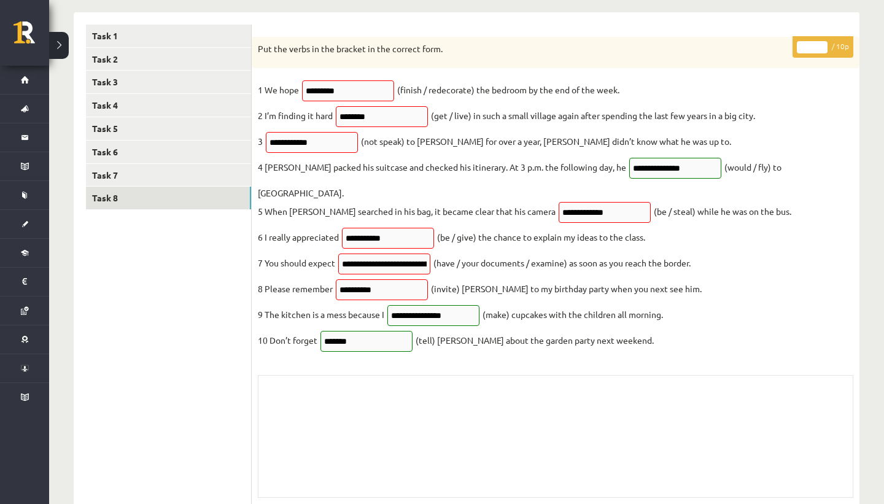
scroll to position [168, 0]
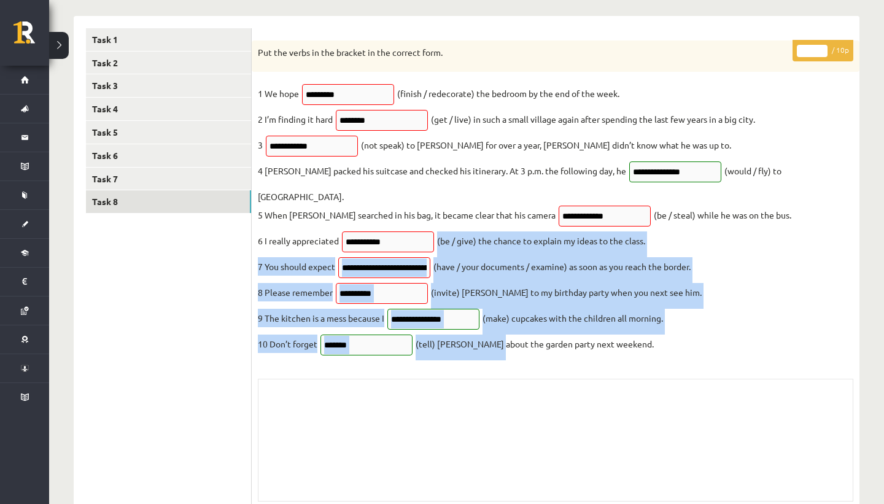
drag, startPoint x: 491, startPoint y: 352, endPoint x: 350, endPoint y: 220, distance: 192.8
click at [350, 220] on fieldset "**********" at bounding box center [555, 222] width 595 height 276
click at [347, 174] on p "4 Lawrence packed his suitcase and checked his itinerary. At 3 p.m. the followi…" at bounding box center [442, 170] width 368 height 18
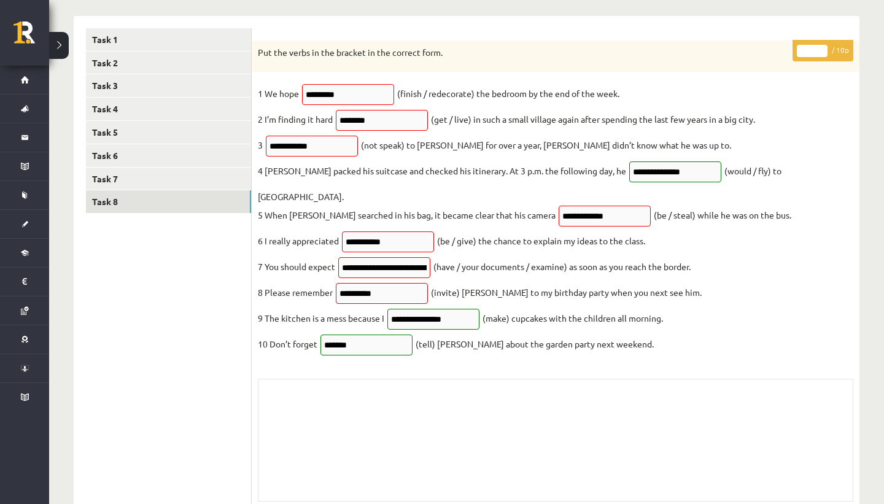
drag, startPoint x: 356, startPoint y: 155, endPoint x: 530, endPoint y: 329, distance: 246.5
click at [530, 329] on fieldset "**********" at bounding box center [555, 222] width 595 height 276
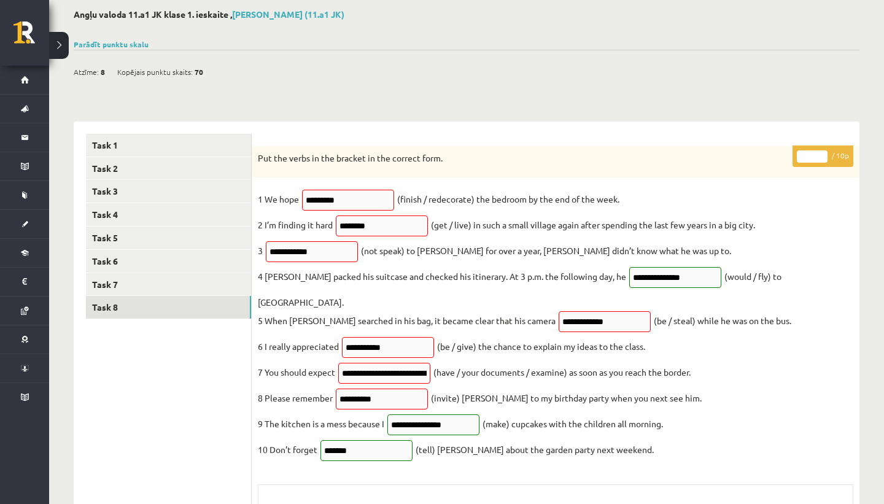
scroll to position [0, 0]
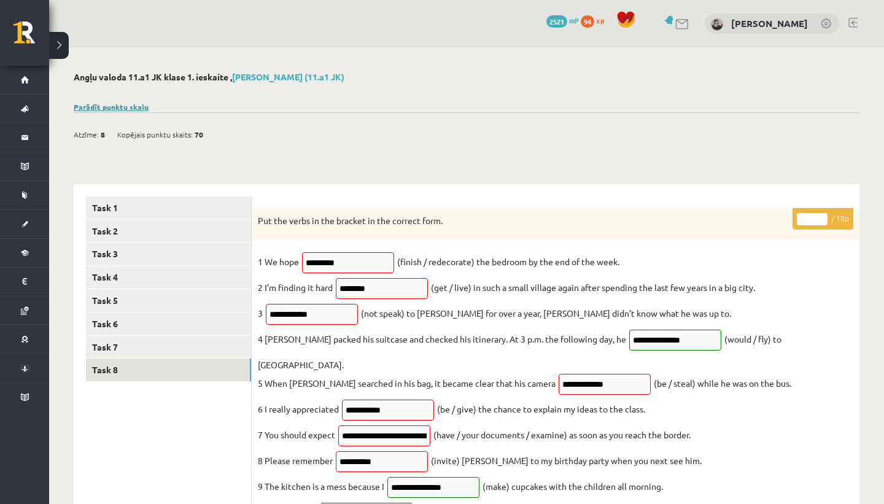
click at [133, 107] on link "Parādīt punktu skalu" at bounding box center [111, 107] width 75 height 10
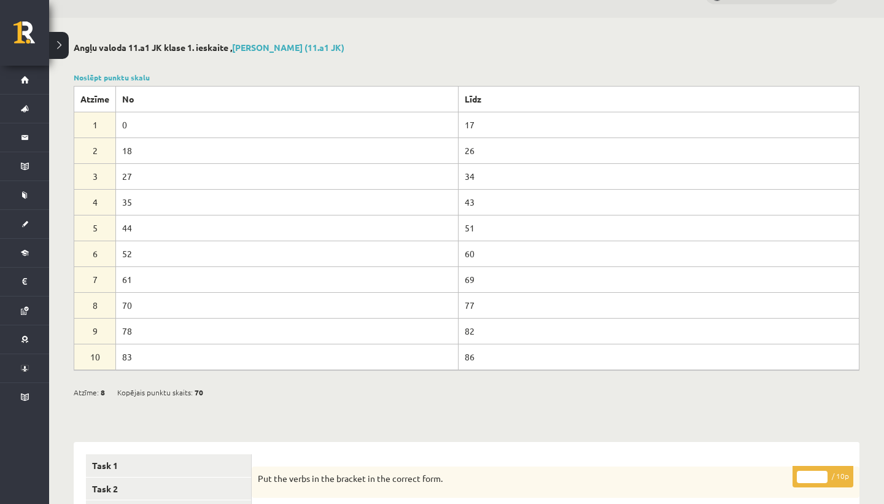
scroll to position [37, 0]
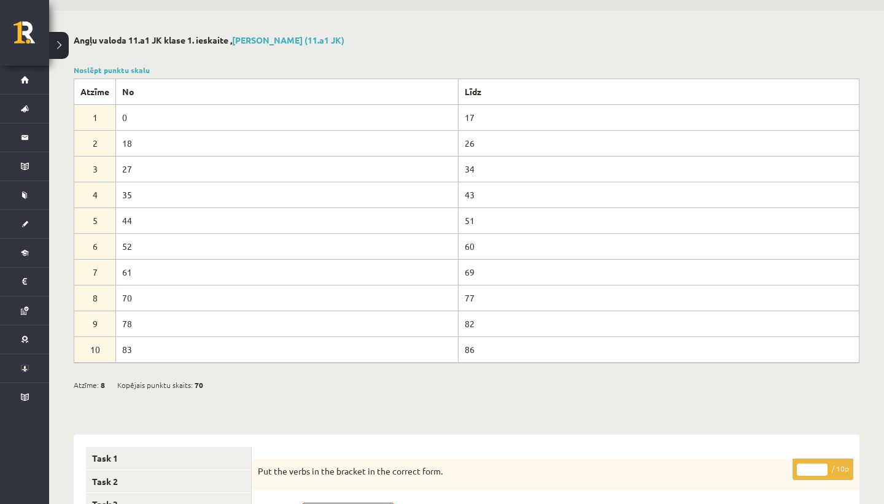
drag, startPoint x: 410, startPoint y: 297, endPoint x: 219, endPoint y: 293, distance: 190.9
click at [219, 293] on td "70" at bounding box center [287, 298] width 342 height 26
drag, startPoint x: 160, startPoint y: 297, endPoint x: 93, endPoint y: 297, distance: 66.9
click at [93, 297] on tr "8 70 77" at bounding box center [466, 298] width 785 height 26
click at [93, 297] on td "8" at bounding box center [95, 298] width 42 height 26
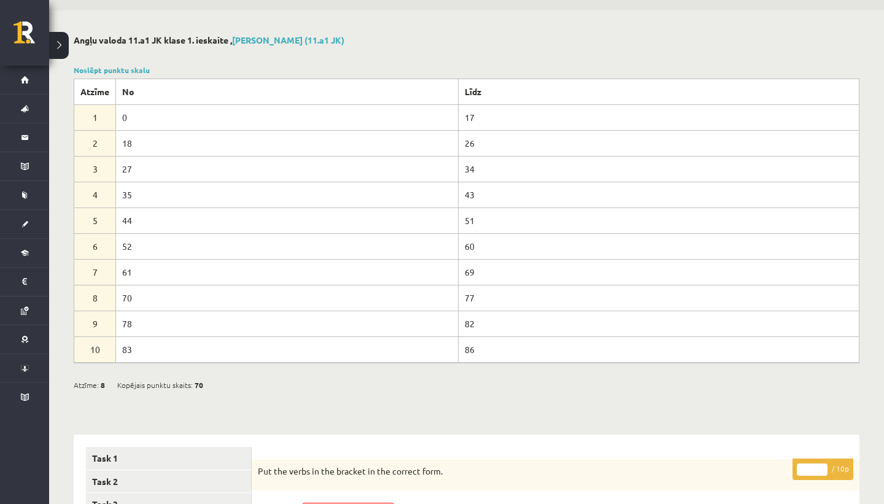
drag, startPoint x: 115, startPoint y: 298, endPoint x: 155, endPoint y: 298, distance: 40.5
click at [155, 298] on tr "8 70 77" at bounding box center [466, 298] width 785 height 26
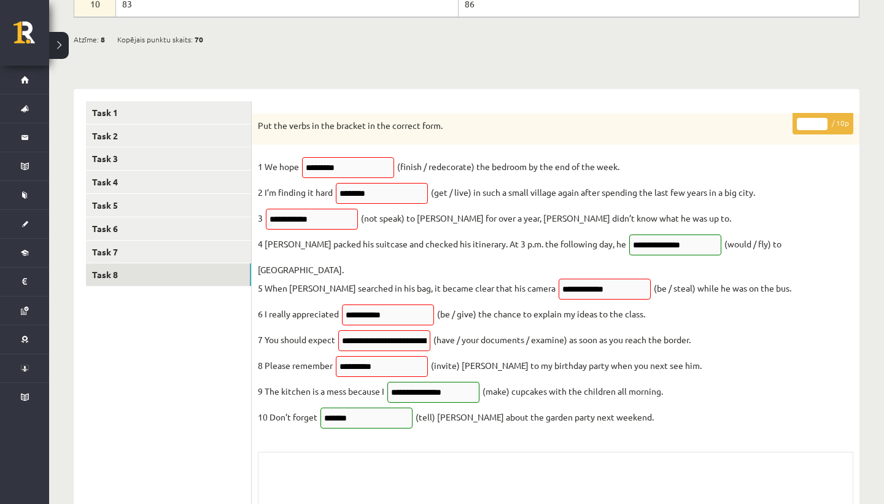
scroll to position [384, 0]
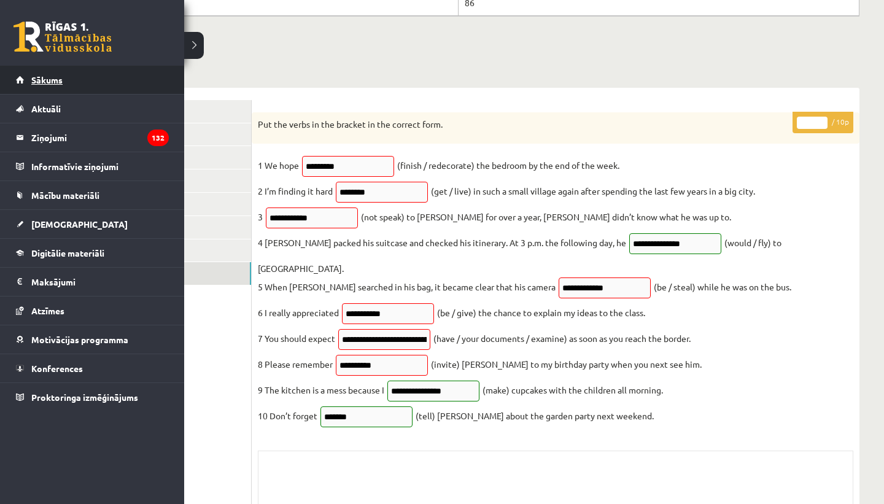
click at [45, 75] on span "Sākums" at bounding box center [46, 79] width 31 height 11
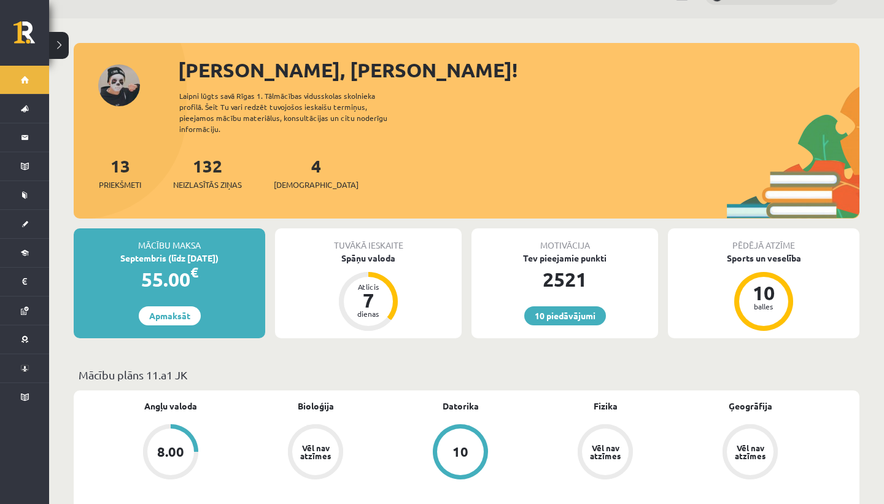
scroll to position [34, 0]
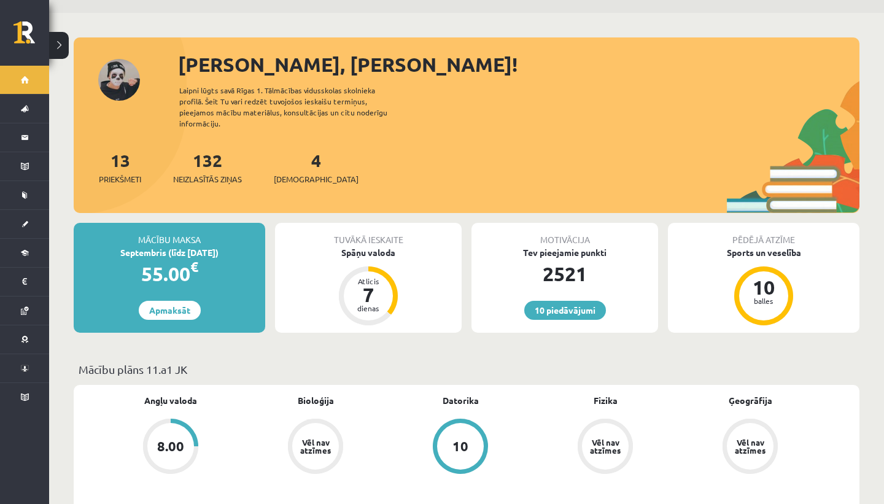
click at [436, 370] on div "Mācību plāns 11.a1 JK" at bounding box center [467, 373] width 786 height 24
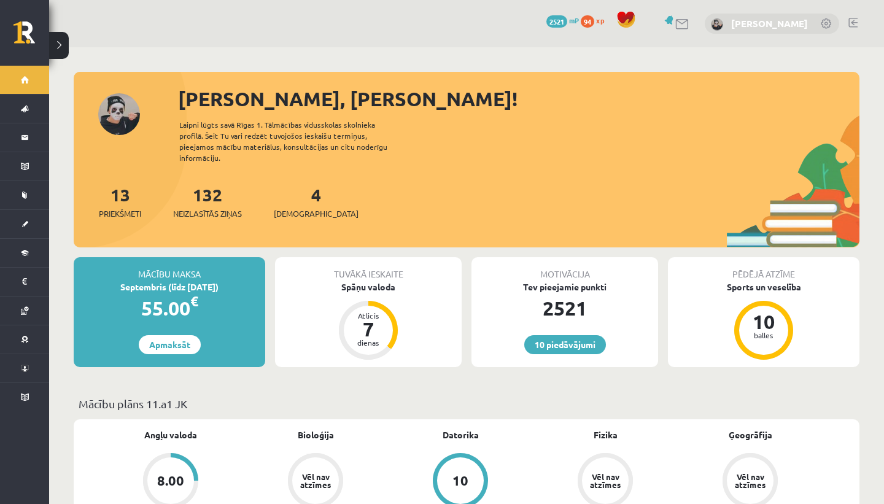
click at [786, 21] on link "[PERSON_NAME]" at bounding box center [769, 23] width 77 height 12
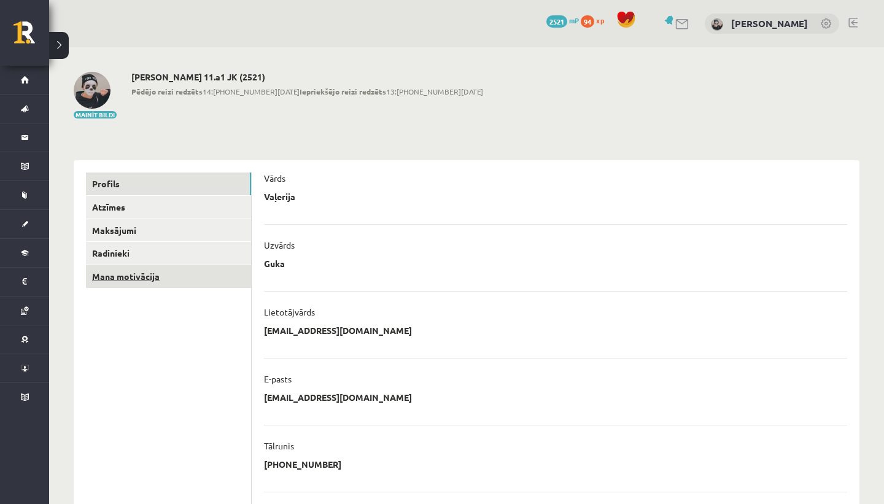
click at [184, 274] on link "Mana motivācija" at bounding box center [168, 276] width 165 height 23
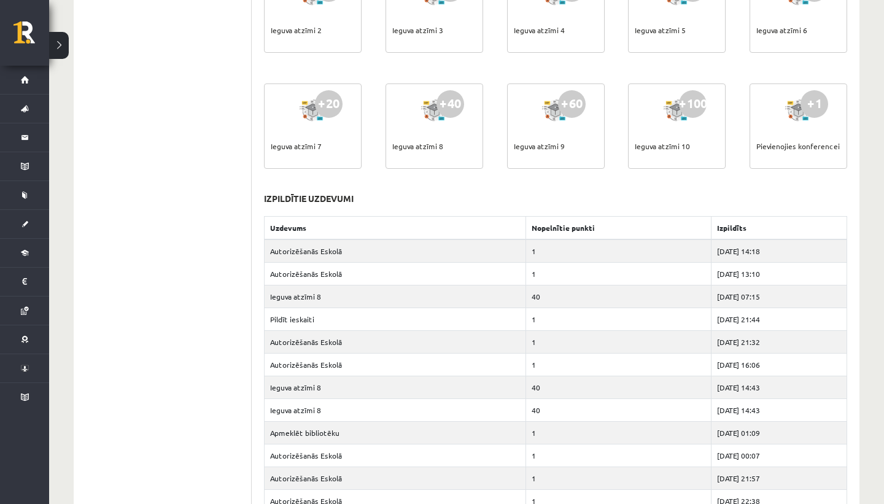
scroll to position [483, 0]
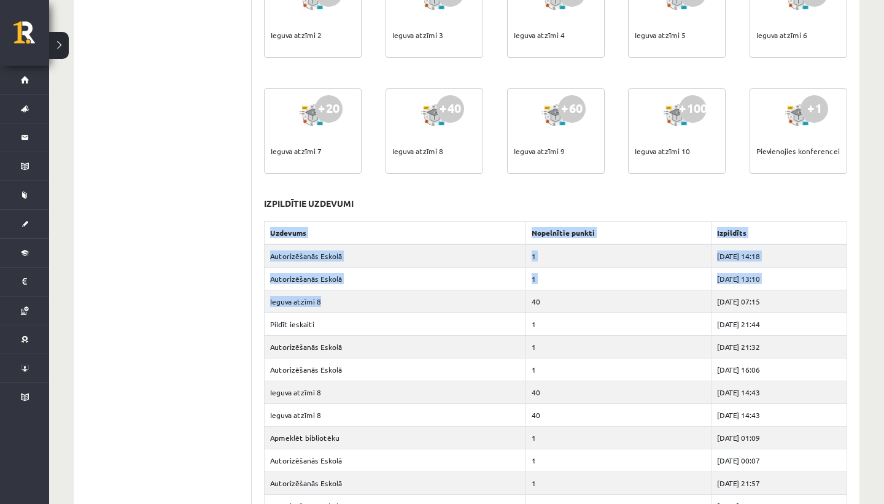
drag, startPoint x: 375, startPoint y: 296, endPoint x: 243, endPoint y: 298, distance: 132.0
click at [303, 309] on td "Ieguva atzīmi 8" at bounding box center [395, 301] width 261 height 23
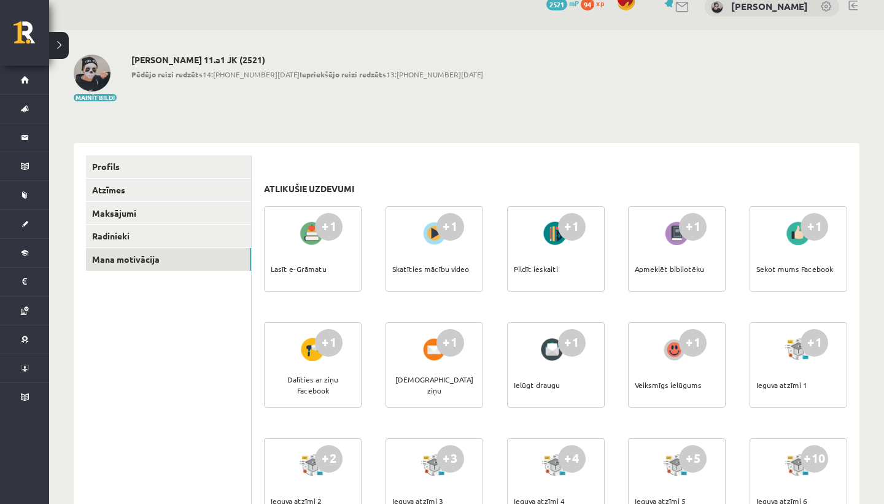
scroll to position [0, 0]
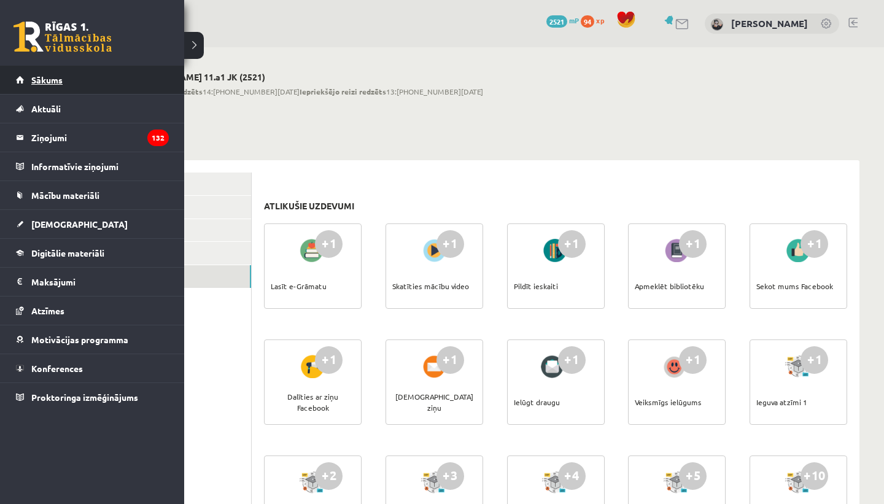
click at [47, 79] on span "Sākums" at bounding box center [46, 79] width 31 height 11
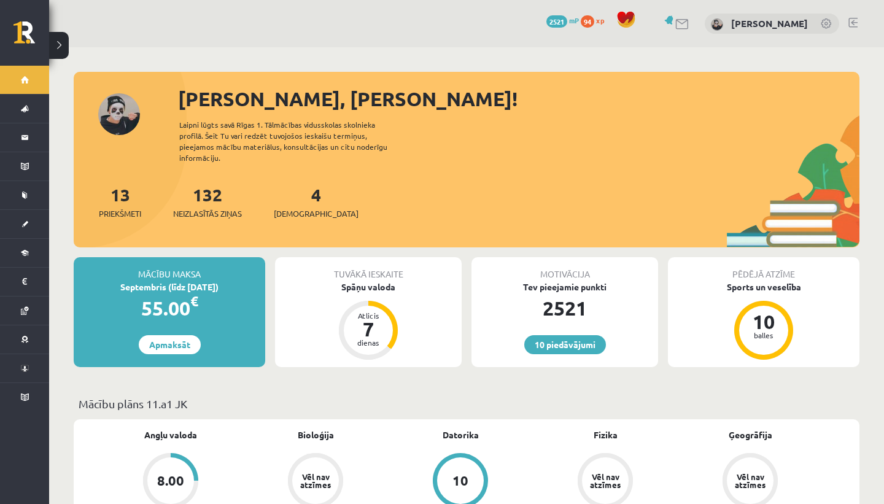
click at [209, 280] on div "Septembris (līdz [DATE])" at bounding box center [169, 286] width 191 height 13
click at [182, 336] on link "Apmaksāt" at bounding box center [170, 344] width 62 height 19
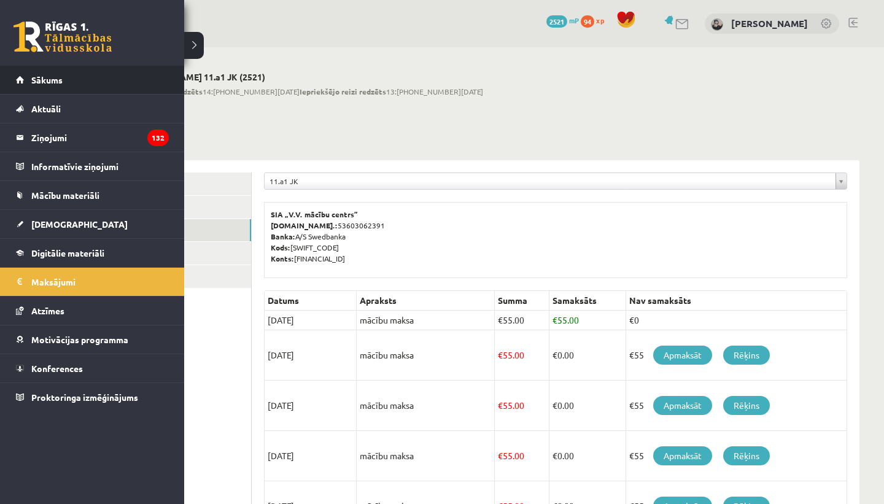
click at [10, 72] on li "Sākums" at bounding box center [92, 80] width 184 height 29
click at [57, 84] on span "Sākums" at bounding box center [46, 79] width 31 height 11
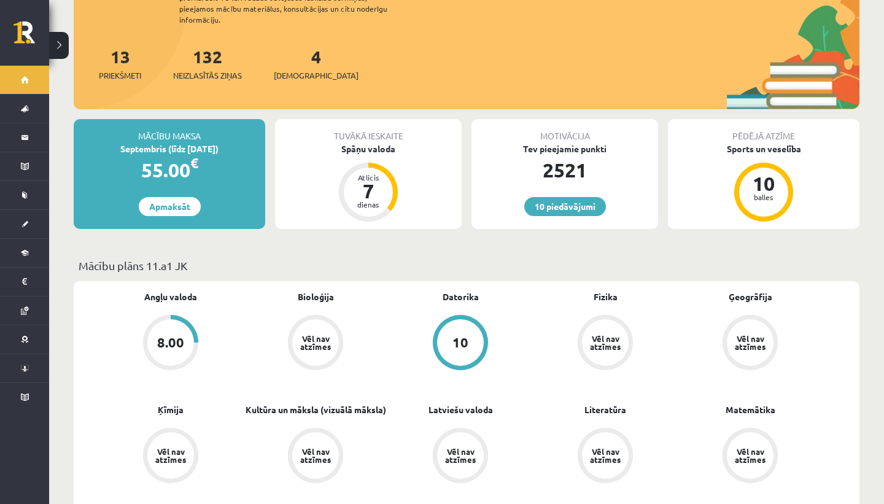
scroll to position [154, 0]
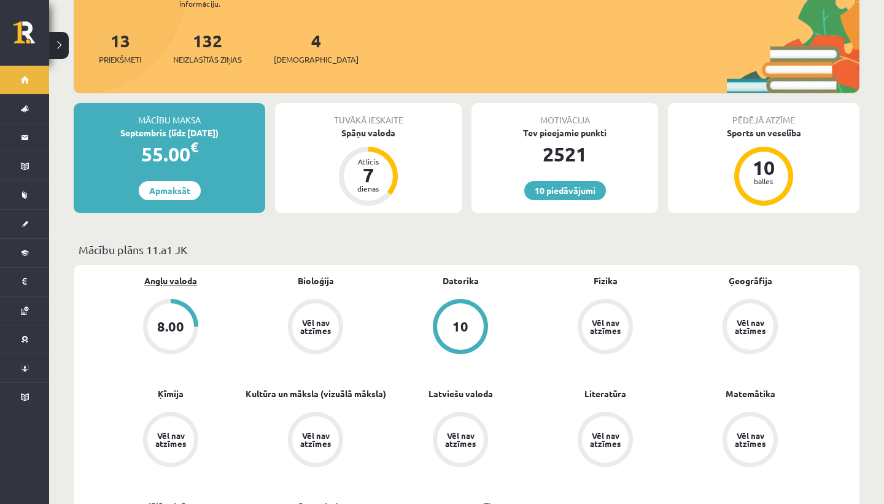
click at [177, 274] on link "Angļu valoda" at bounding box center [170, 280] width 53 height 13
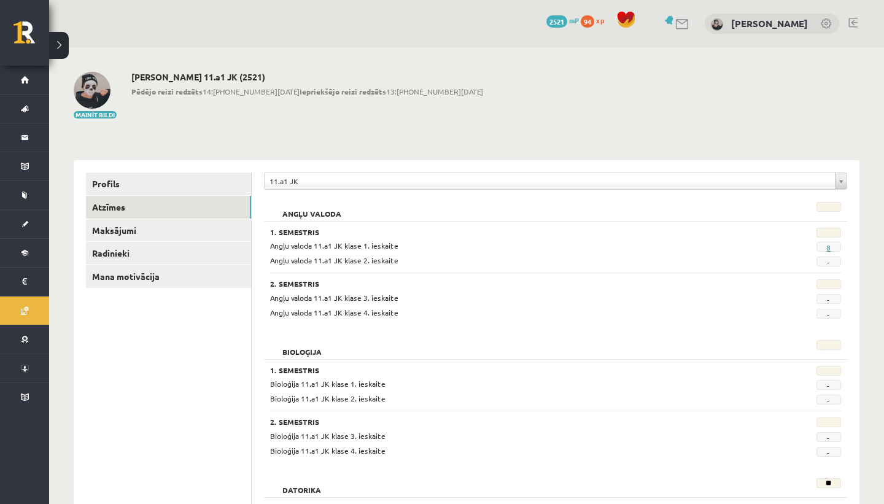
click at [828, 247] on link "8" at bounding box center [828, 247] width 4 height 10
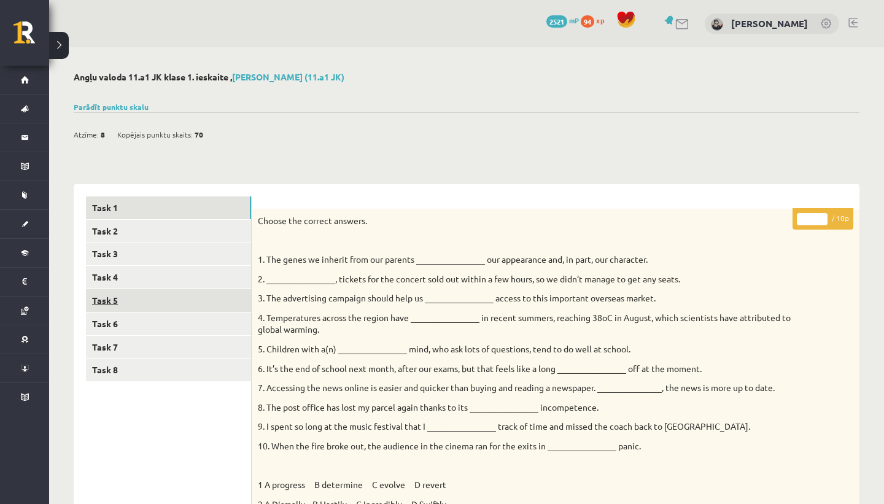
click at [206, 303] on link "Task 5" at bounding box center [168, 300] width 165 height 23
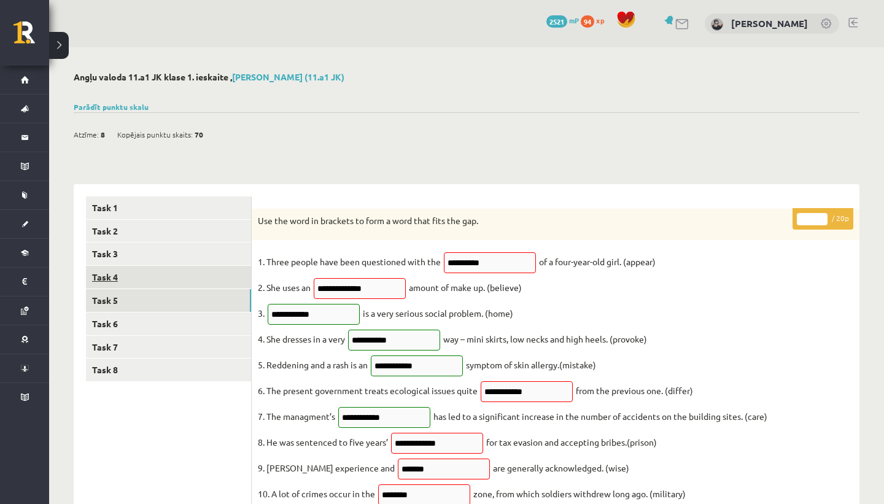
click at [203, 276] on link "Task 4" at bounding box center [168, 277] width 165 height 23
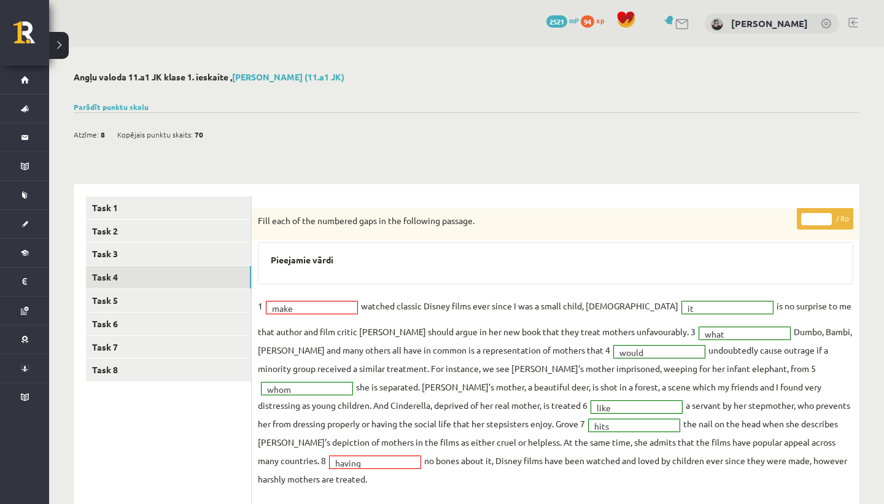
drag, startPoint x: 315, startPoint y: 300, endPoint x: 276, endPoint y: 301, distance: 39.9
click at [276, 301] on div "make" at bounding box center [312, 308] width 92 height 14
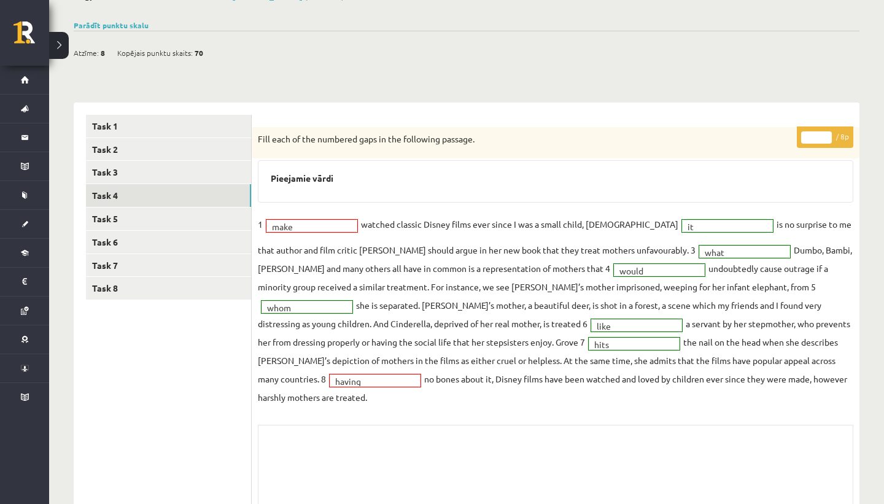
scroll to position [89, 0]
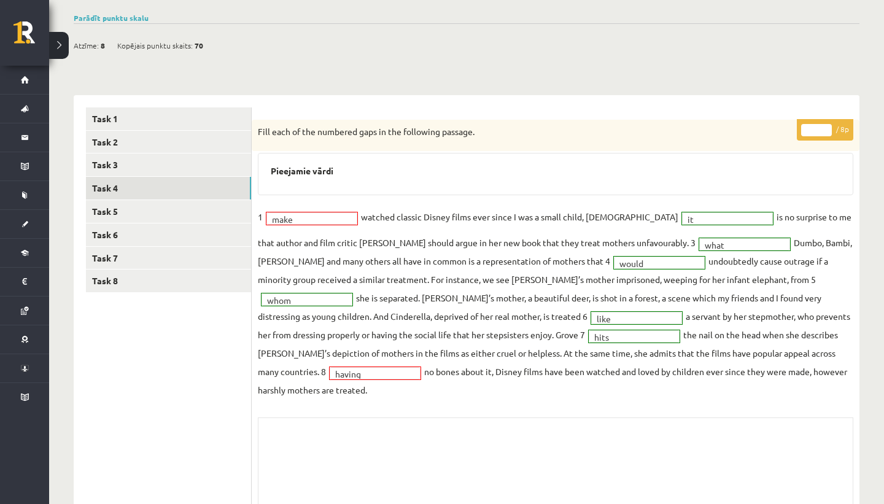
drag, startPoint x: 651, startPoint y: 350, endPoint x: 718, endPoint y: 353, distance: 67.6
click at [424, 366] on span "having ******" at bounding box center [375, 371] width 98 height 11
drag, startPoint x: 259, startPoint y: 217, endPoint x: 455, endPoint y: 206, distance: 196.7
click at [333, 206] on div "* / 8p Fill each of the numbered gaps in the following passage. Pieejamie vārdi…" at bounding box center [556, 333] width 608 height 427
click at [196, 217] on link "Task 5" at bounding box center [168, 211] width 165 height 23
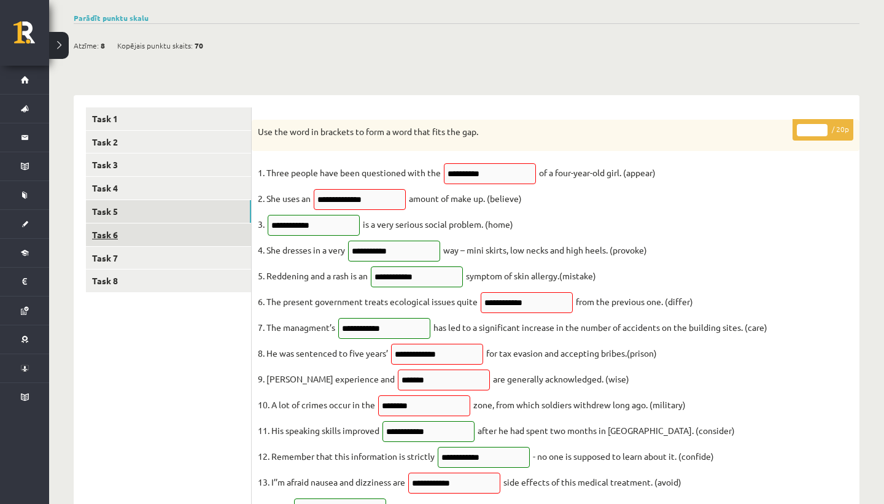
click at [198, 239] on link "Task 6" at bounding box center [168, 234] width 165 height 23
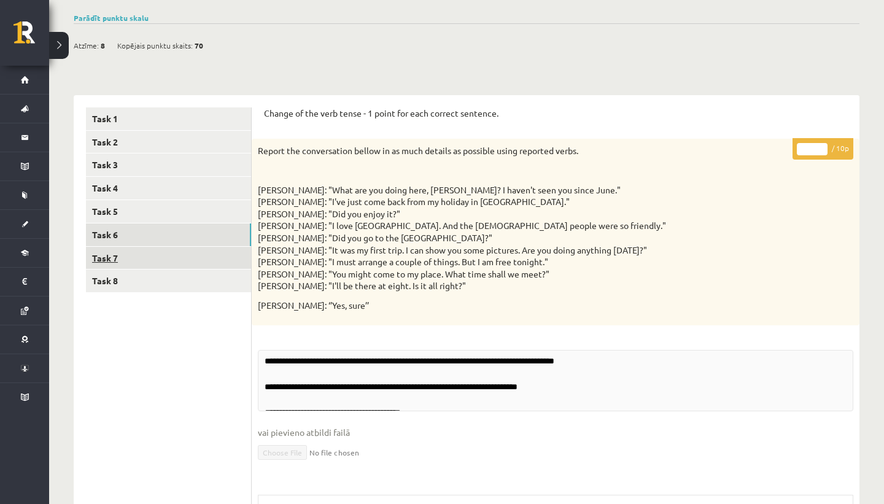
click at [201, 259] on link "Task 7" at bounding box center [168, 258] width 165 height 23
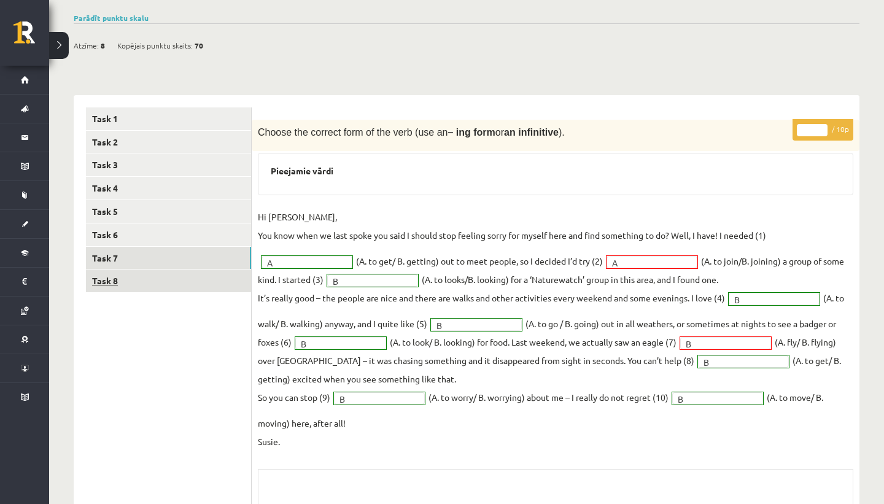
click at [202, 279] on link "Task 8" at bounding box center [168, 280] width 165 height 23
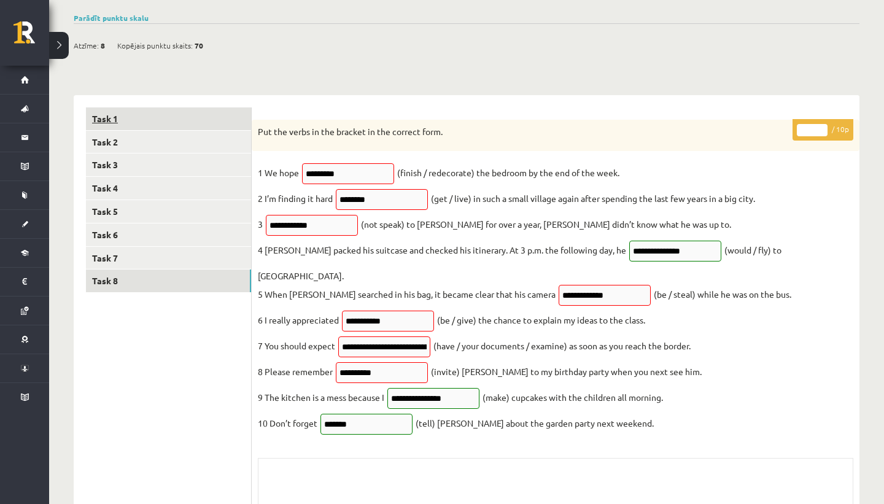
click at [186, 125] on link "Task 1" at bounding box center [168, 118] width 165 height 23
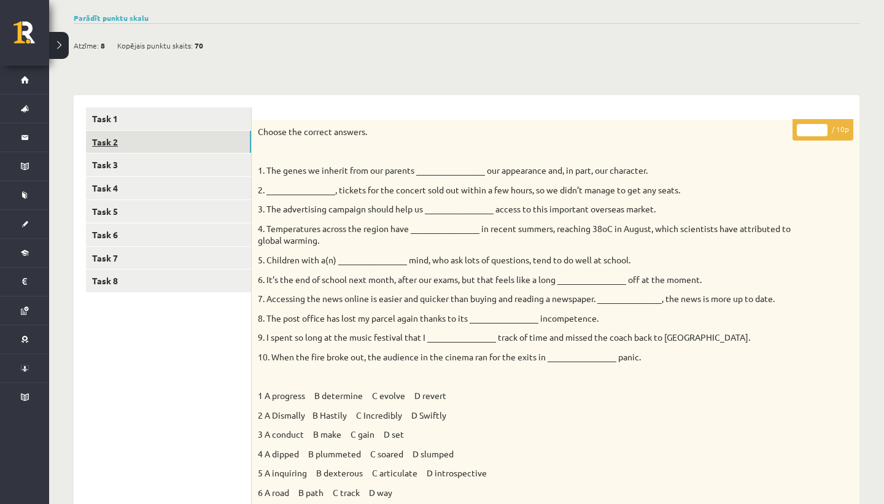
click at [183, 143] on link "Task 2" at bounding box center [168, 142] width 165 height 23
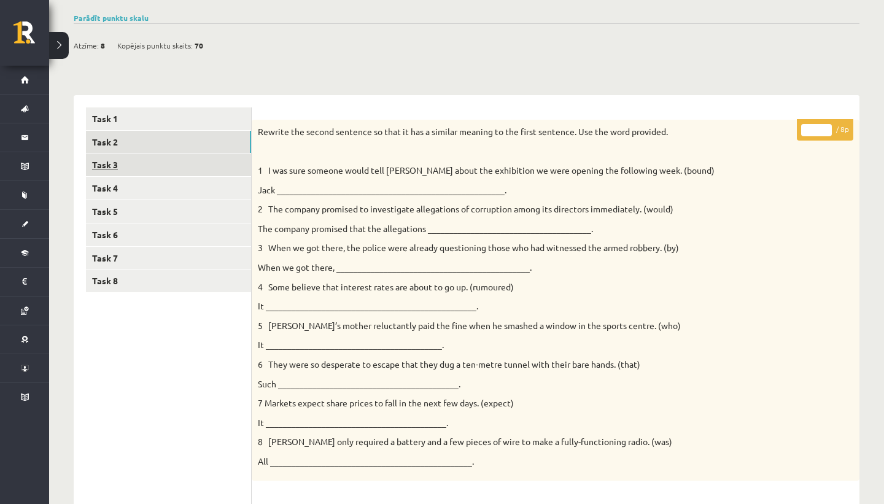
click at [188, 174] on link "Task 3" at bounding box center [168, 164] width 165 height 23
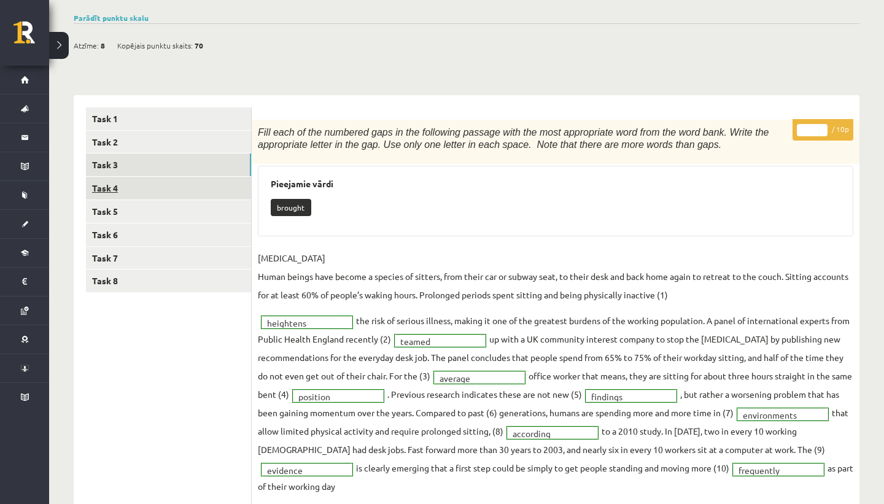
click at [190, 187] on link "Task 4" at bounding box center [168, 188] width 165 height 23
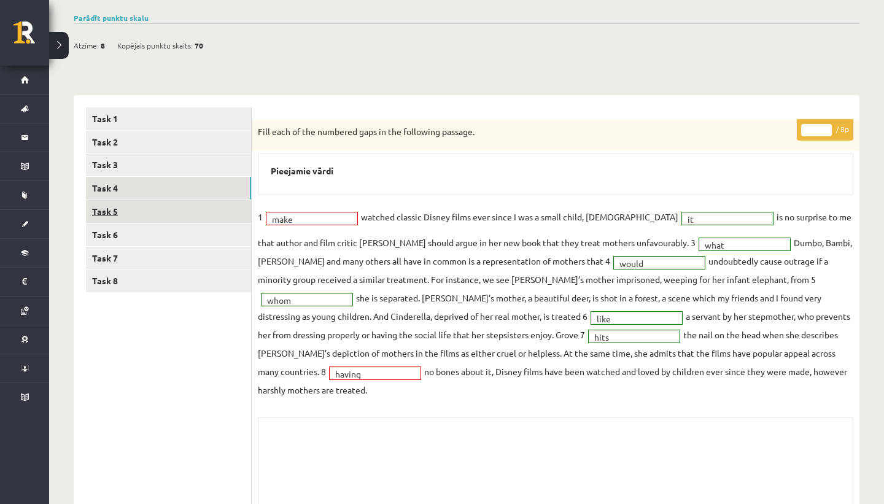
click at [193, 211] on link "Task 5" at bounding box center [168, 211] width 165 height 23
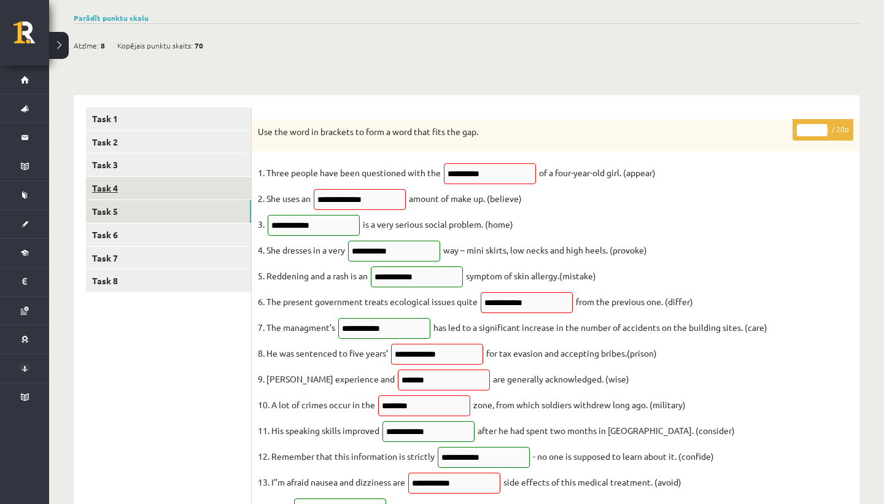
click at [188, 190] on link "Task 4" at bounding box center [168, 188] width 165 height 23
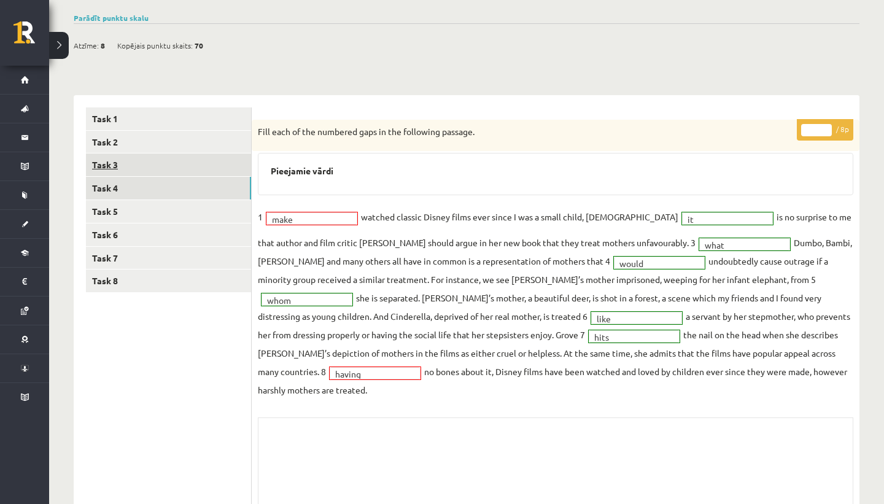
click at [186, 168] on link "Task 3" at bounding box center [168, 164] width 165 height 23
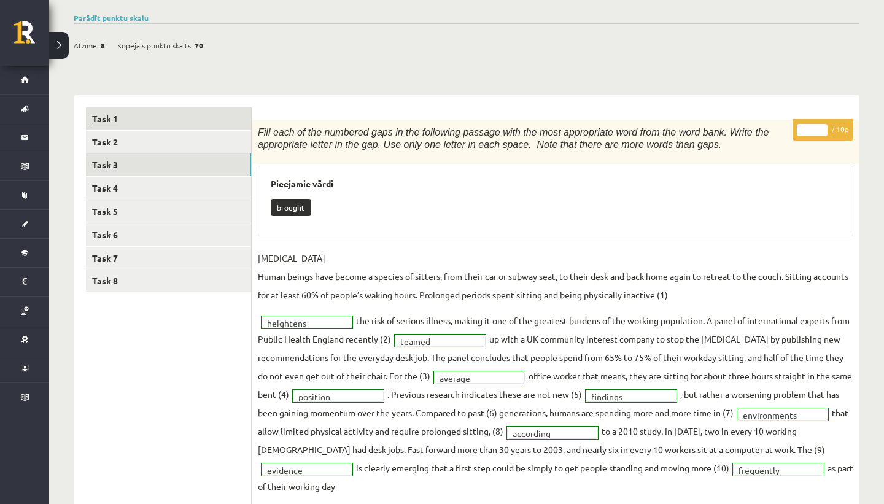
click at [177, 108] on link "Task 1" at bounding box center [168, 118] width 165 height 23
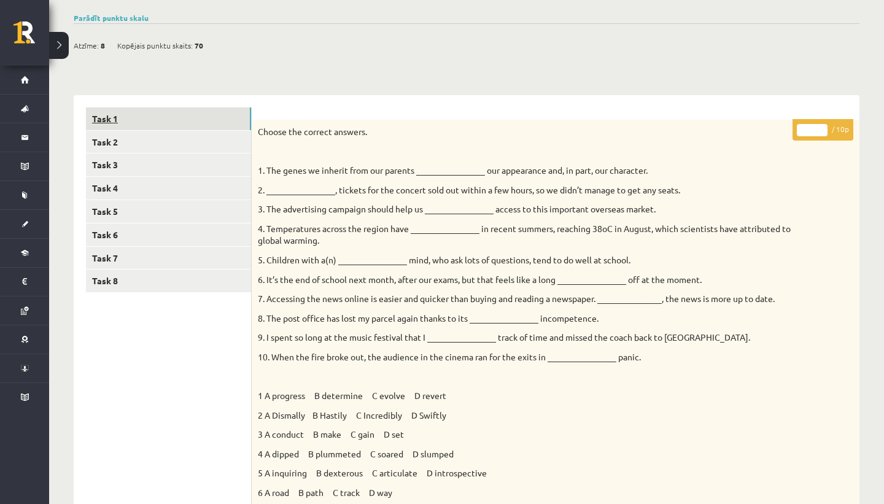
scroll to position [0, 0]
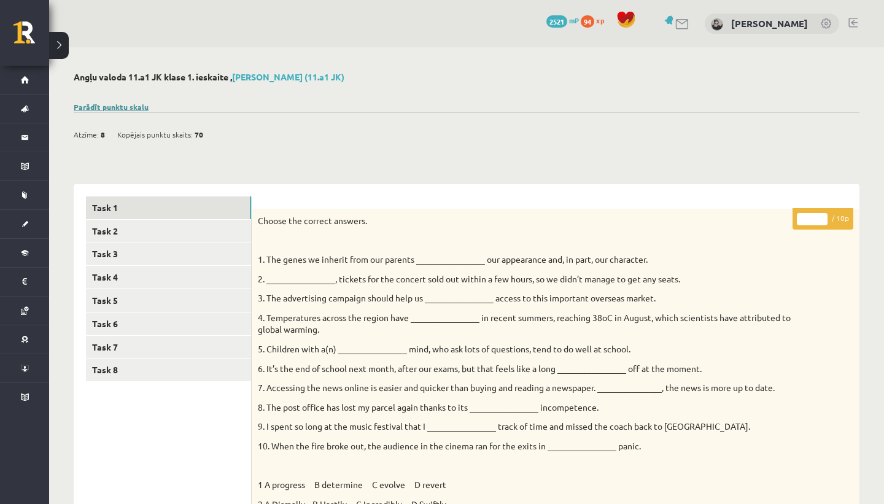
click at [118, 109] on link "Parādīt punktu skalu" at bounding box center [111, 107] width 75 height 10
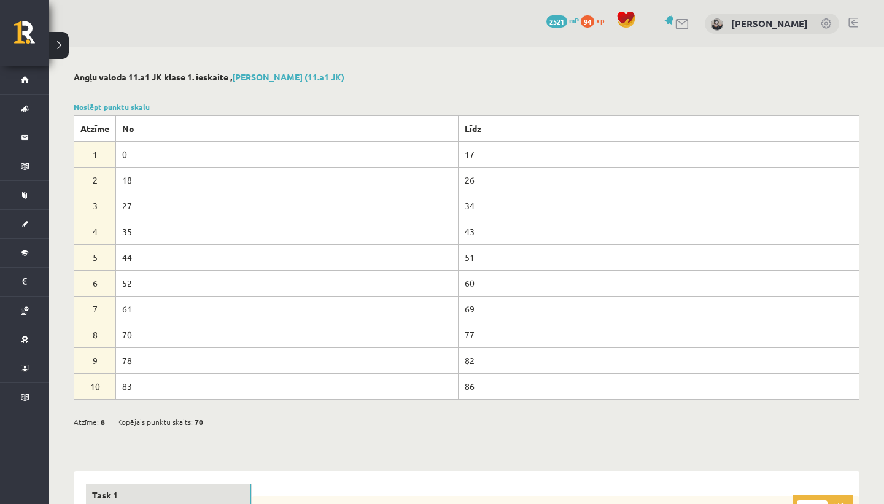
drag, startPoint x: 88, startPoint y: 331, endPoint x: 482, endPoint y: 344, distance: 394.8
click at [482, 344] on tr "8 70 77" at bounding box center [466, 335] width 785 height 26
click at [484, 347] on td "82" at bounding box center [658, 360] width 401 height 26
drag, startPoint x: 82, startPoint y: 330, endPoint x: 435, endPoint y: 320, distance: 353.0
click at [435, 320] on tbody "Atzīme No Līdz 1 0 17 2 18 26 3 27 34 4 35 43 5 44 51 6 52 60 7 61 69" at bounding box center [466, 257] width 785 height 284
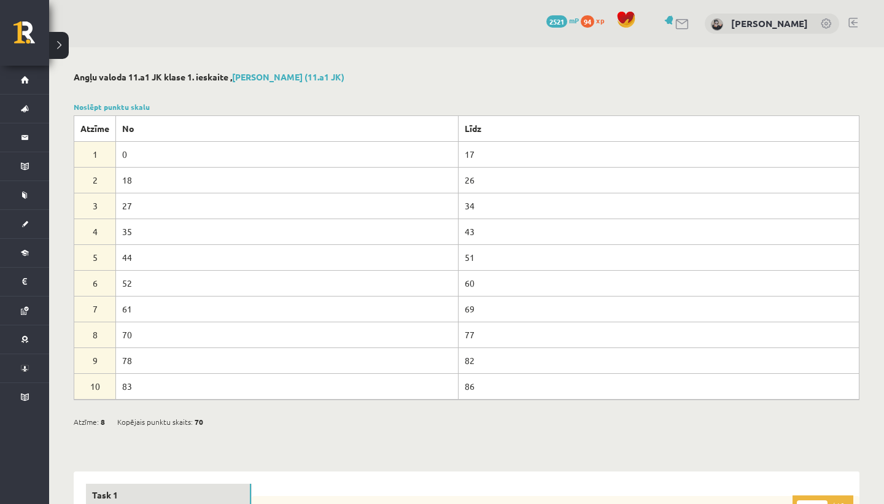
click at [492, 355] on td "82" at bounding box center [658, 360] width 401 height 26
drag, startPoint x: 482, startPoint y: 336, endPoint x: 138, endPoint y: 341, distance: 343.7
click at [138, 341] on tr "8 70 77" at bounding box center [466, 335] width 785 height 26
drag, startPoint x: 91, startPoint y: 331, endPoint x: 264, endPoint y: 331, distance: 172.5
click at [207, 331] on tr "8 70 77" at bounding box center [466, 335] width 785 height 26
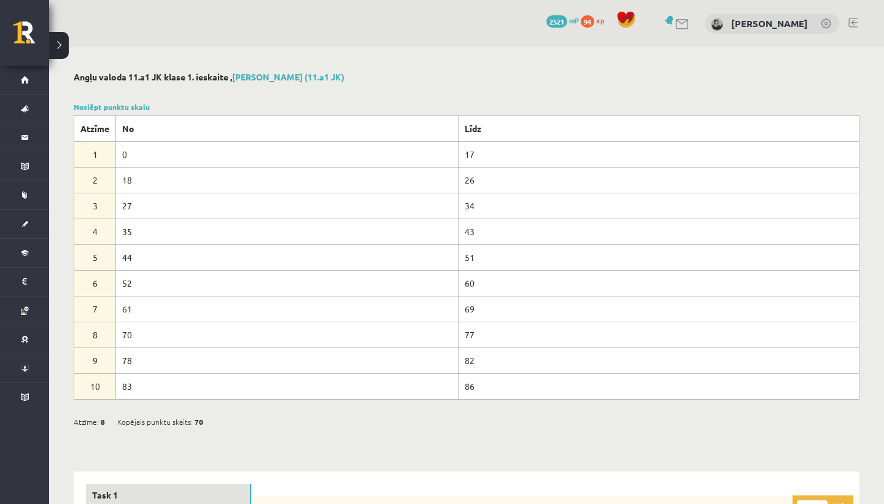
drag, startPoint x: 264, startPoint y: 331, endPoint x: 297, endPoint y: 331, distance: 33.1
click at [296, 331] on td "70" at bounding box center [287, 335] width 342 height 26
drag, startPoint x: 92, startPoint y: 383, endPoint x: 468, endPoint y: 392, distance: 375.7
click at [468, 392] on tr "10 83 86" at bounding box center [466, 386] width 785 height 26
click at [468, 392] on td "86" at bounding box center [658, 386] width 401 height 26
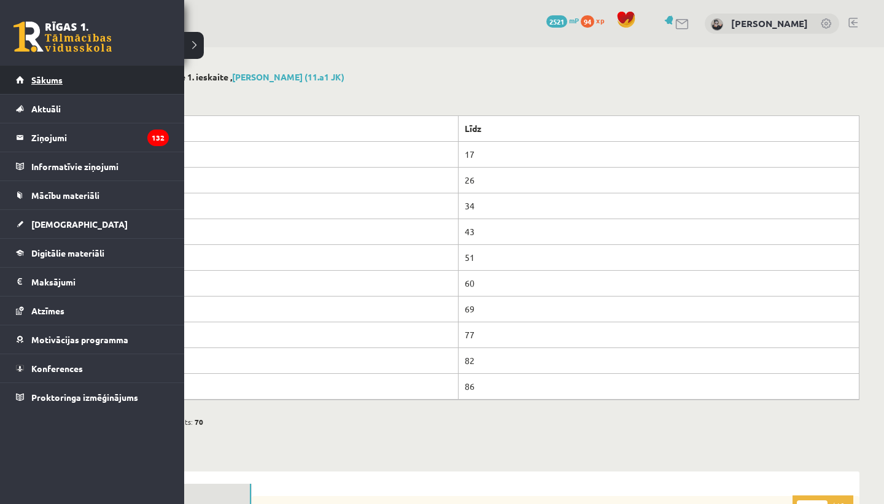
click at [61, 86] on link "Sākums" at bounding box center [92, 80] width 153 height 28
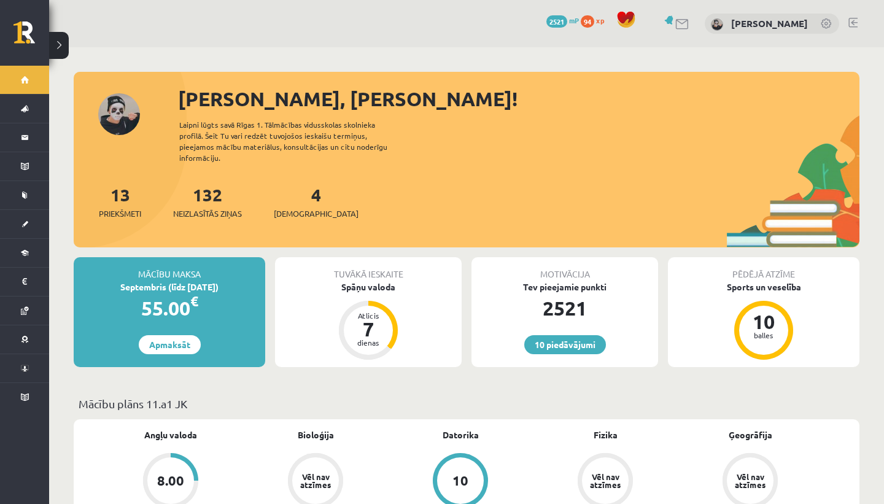
click at [576, 120] on div "[PERSON_NAME], [PERSON_NAME]! Laipni lūgts savā Rīgas 1. Tālmācības vidusskolas…" at bounding box center [467, 165] width 786 height 163
